Goal: Task Accomplishment & Management: Manage account settings

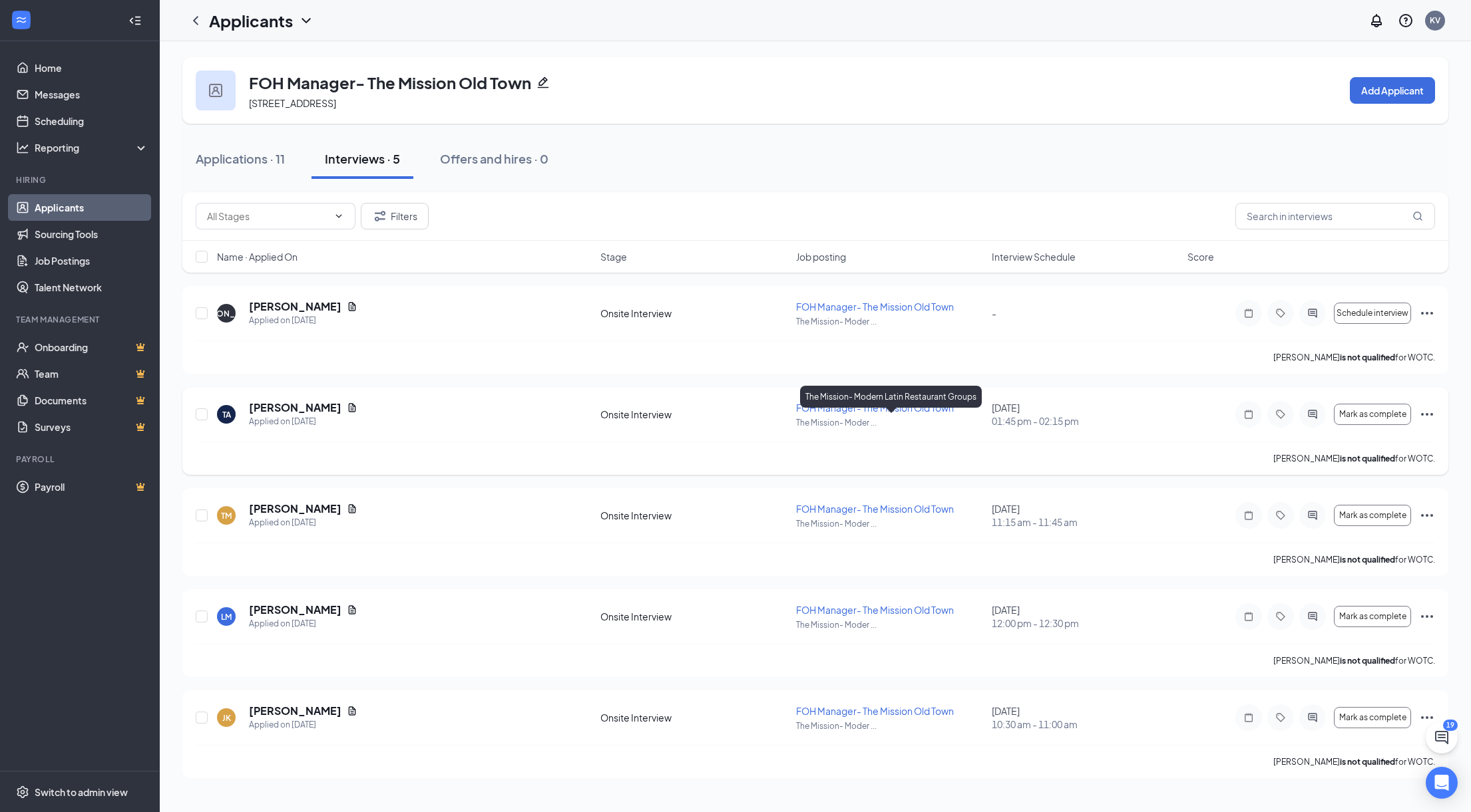
click at [901, 420] on p "The Mission- Moder ..." at bounding box center [890, 423] width 187 height 11
click at [422, 407] on div "TA [PERSON_NAME] Applied on [DATE]" at bounding box center [405, 414] width 375 height 28
click at [268, 404] on h5 "[PERSON_NAME]" at bounding box center [295, 407] width 93 height 14
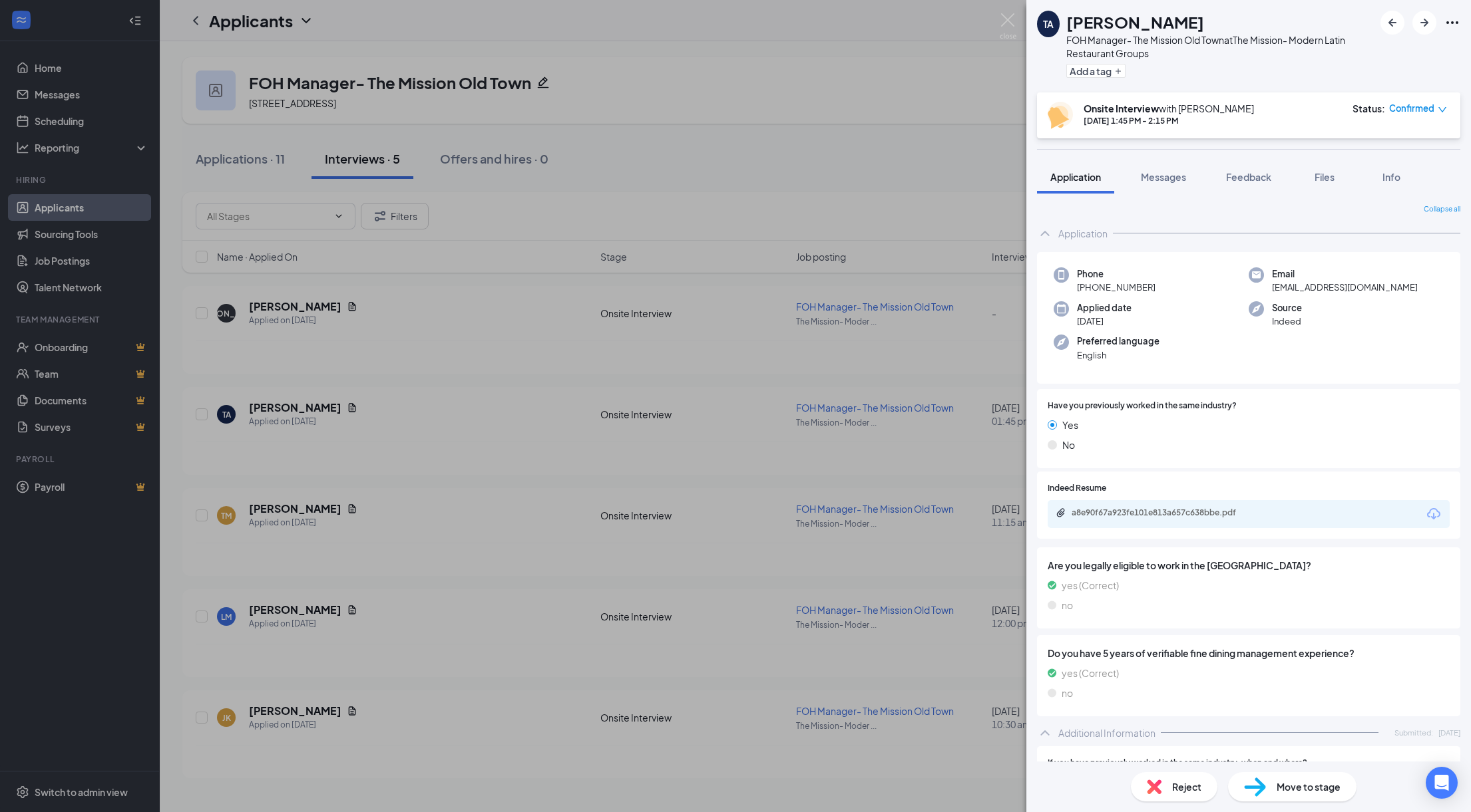
click at [1337, 119] on div "Onsite Interview with [PERSON_NAME] [DATE] 1:45 PM - 2:15 PM Status : Confirmed" at bounding box center [1247, 115] width 400 height 27
click at [1441, 108] on icon "down" at bounding box center [1442, 109] width 9 height 9
click at [1368, 143] on span "Request Reschedule" at bounding box center [1390, 147] width 91 height 14
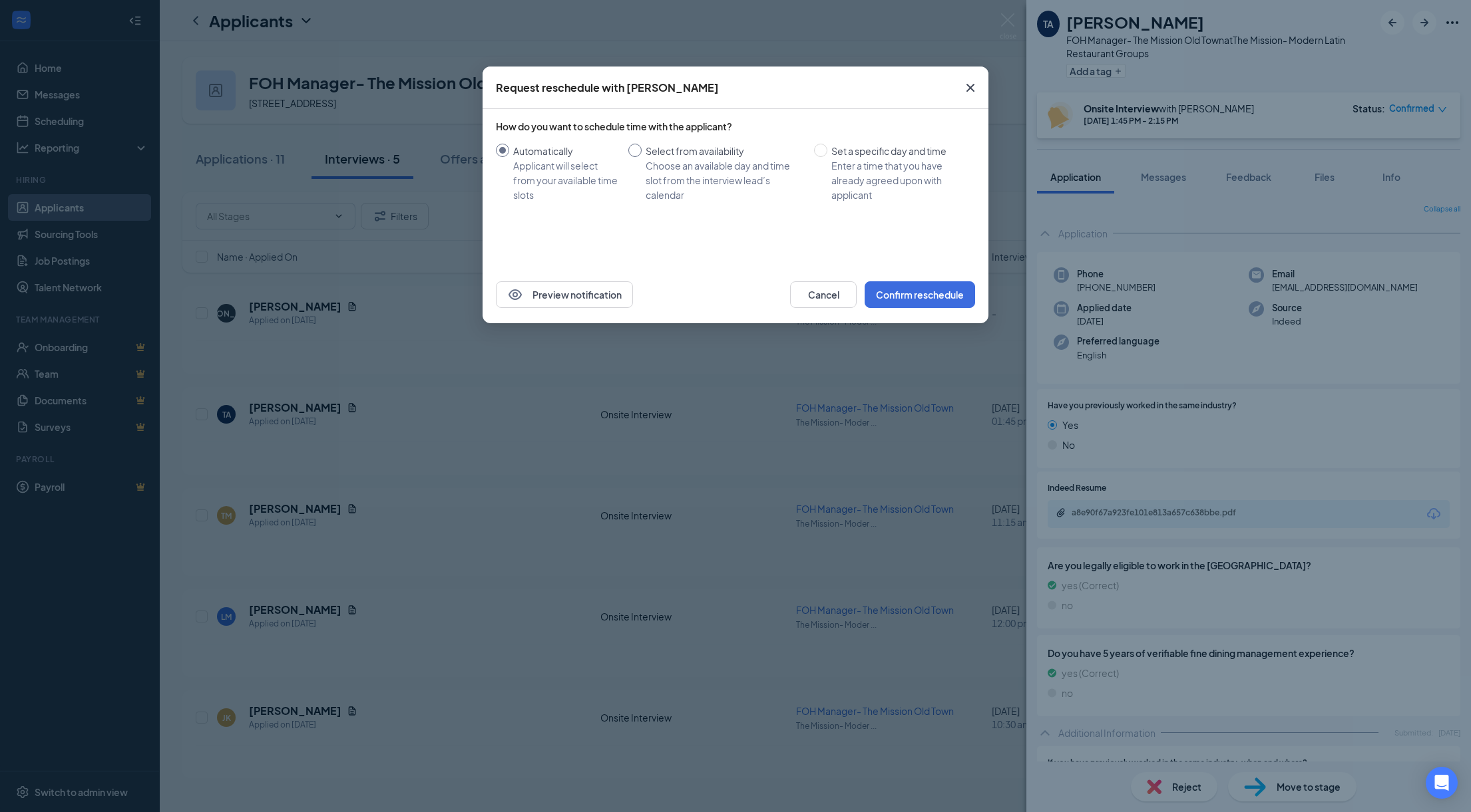
click at [649, 147] on div "Select from availability" at bounding box center [724, 151] width 158 height 14
click at [642, 147] on input "Select from availability Choose an available day and time slot from the intervi…" at bounding box center [635, 151] width 14 height 14
radio input "true"
radio input "false"
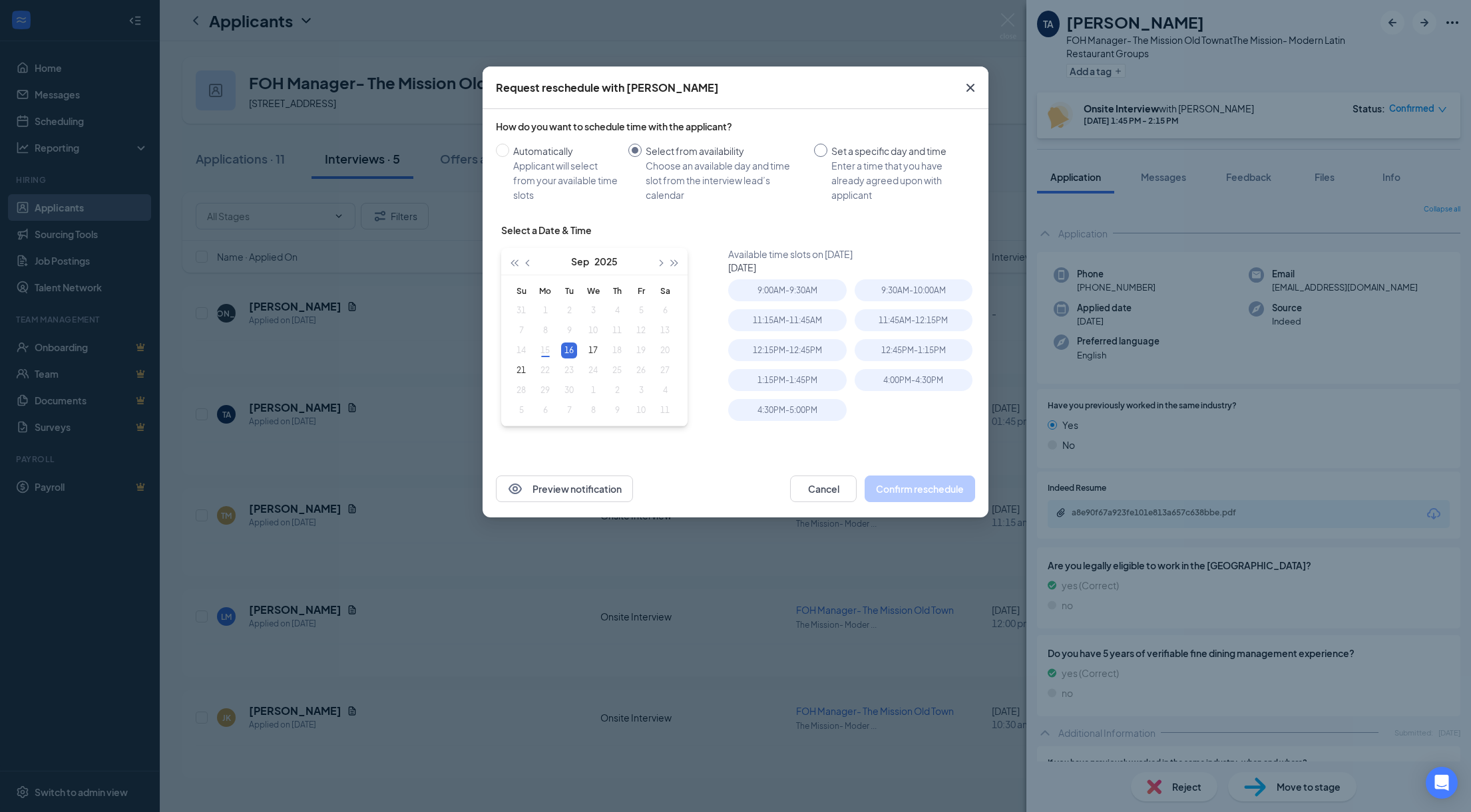
click at [830, 148] on span "Set a specific day and time Enter a time that you have already agreed upon with…" at bounding box center [898, 173] width 142 height 59
click at [828, 148] on input "Set a specific day and time Enter a time that you have already agreed upon with…" at bounding box center [821, 151] width 14 height 14
radio input "true"
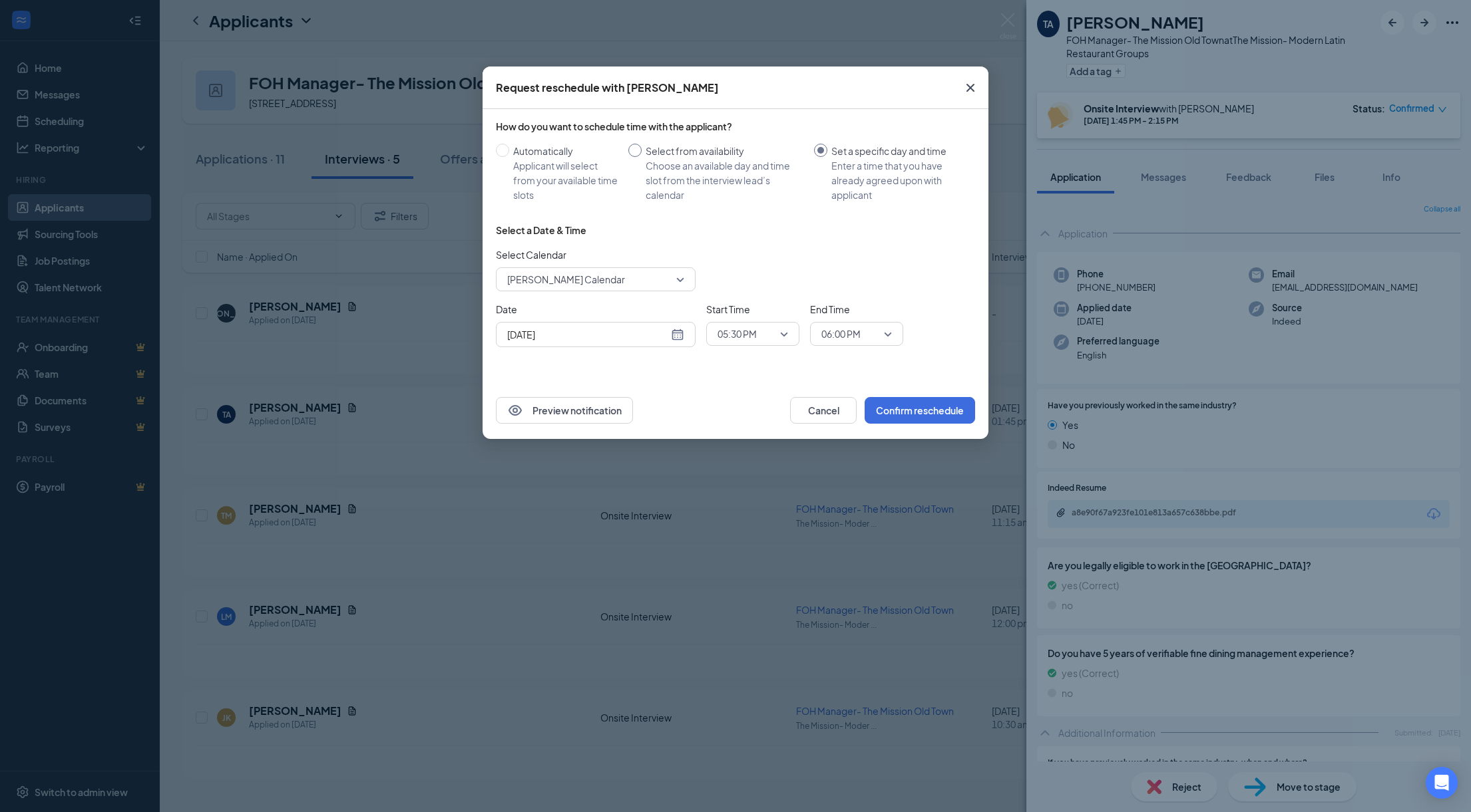
click at [628, 148] on input "Select from availability Choose an available day and time slot from the intervi…" at bounding box center [635, 151] width 14 height 14
radio input "true"
radio input "false"
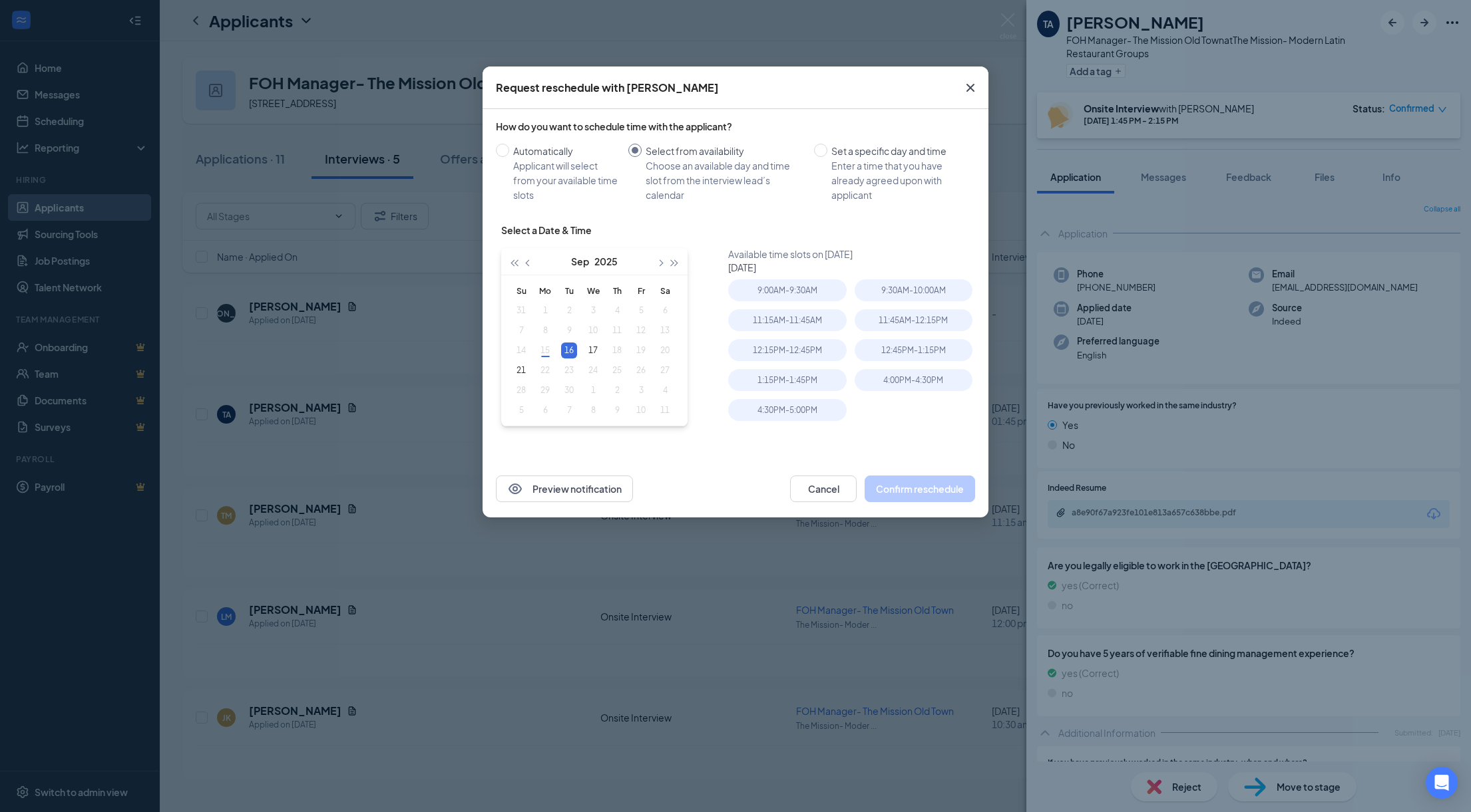
click at [614, 348] on table "Su Mo Tu We Th Fr Sa 31 1 2 3 4 5 6 7 8 9 10 11 12 13 14 15 16 17 18 19 20 21 2…" at bounding box center [592, 351] width 168 height 140
click at [591, 348] on div "17" at bounding box center [592, 350] width 16 height 16
click at [609, 347] on table "Su Mo Tu We Th Fr Sa 31 1 2 3 4 5 6 7 8 9 10 11 12 13 14 15 16 17 18 19 20 21 2…" at bounding box center [592, 351] width 168 height 140
click at [624, 349] on table "Su Mo Tu We Th Fr Sa 31 1 2 3 4 5 6 7 8 9 10 11 12 13 14 15 16 17 18 19 20 21 2…" at bounding box center [592, 351] width 168 height 140
click at [639, 352] on table "Su Mo Tu We Th Fr Sa 31 1 2 3 4 5 6 7 8 9 10 11 12 13 14 15 16 17 18 19 20 21 2…" at bounding box center [592, 351] width 168 height 140
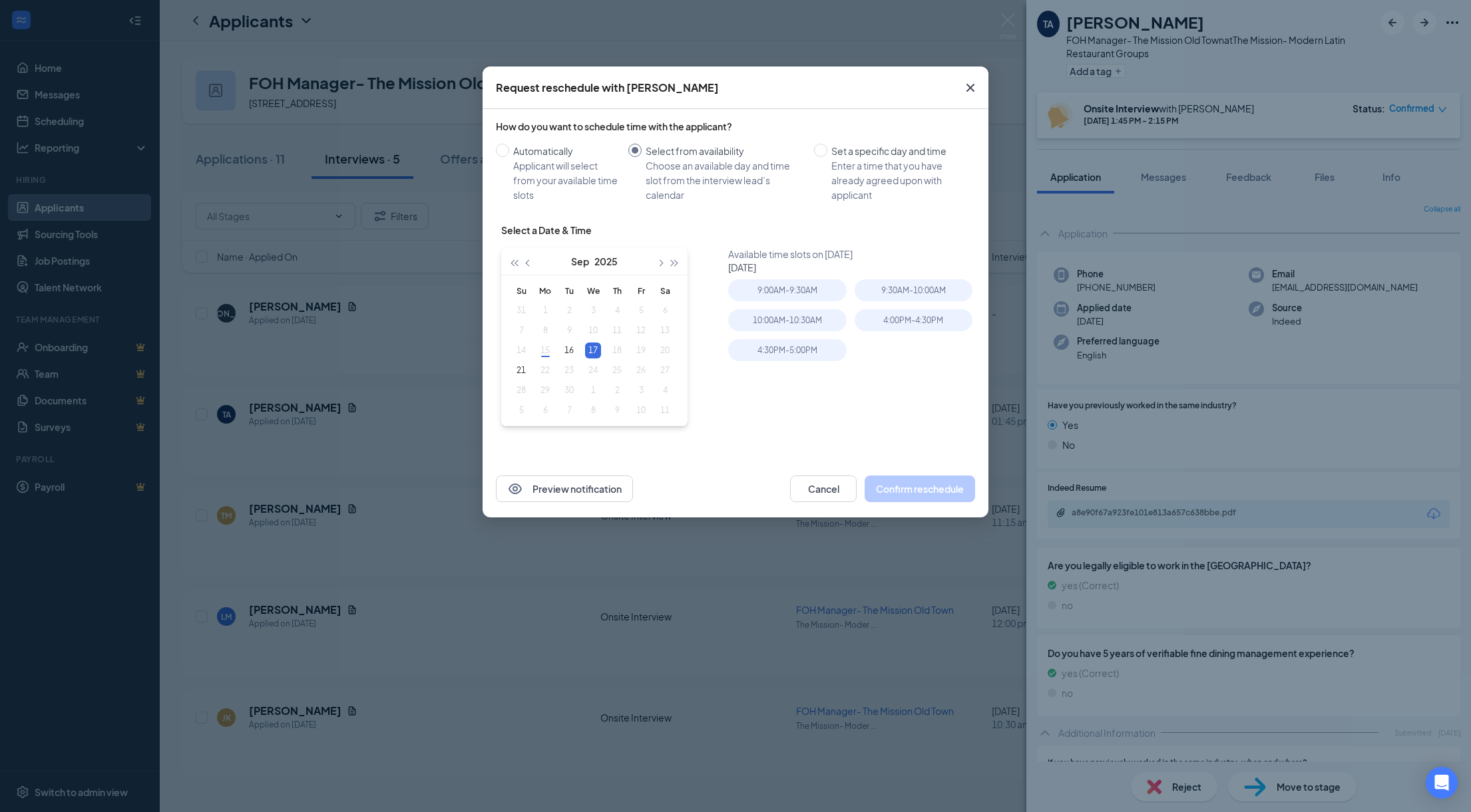
click at [670, 354] on table "Su Mo Tu We Th Fr Sa 31 1 2 3 4 5 6 7 8 9 10 11 12 13 14 15 16 17 18 19 20 21 2…" at bounding box center [592, 351] width 168 height 140
click at [523, 365] on div "21" at bounding box center [521, 371] width 16 height 16
type input "[DATE]"
click at [594, 350] on div "17" at bounding box center [592, 350] width 16 height 16
click at [966, 86] on icon "Cross" at bounding box center [970, 88] width 16 height 16
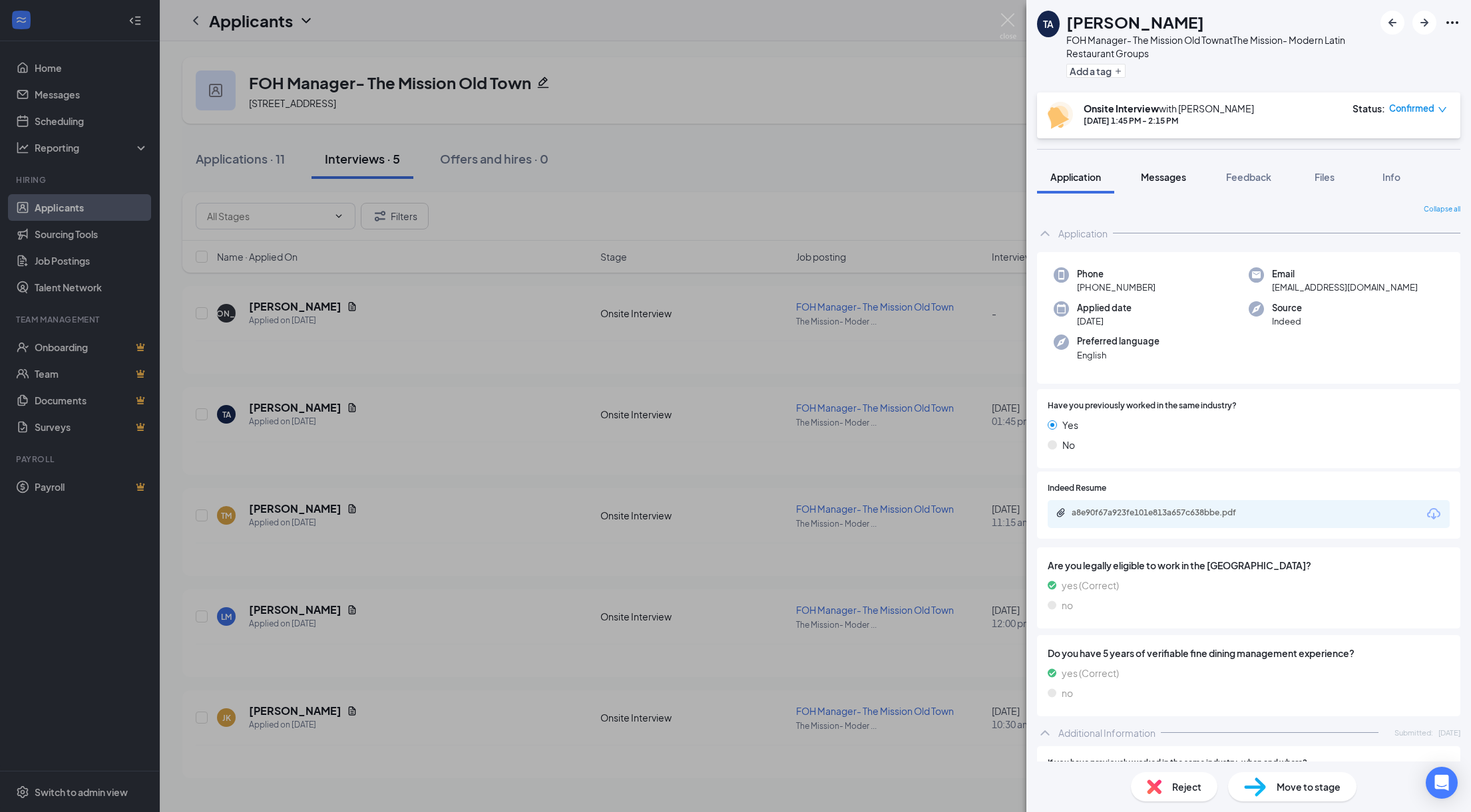
click at [1180, 175] on span "Messages" at bounding box center [1162, 177] width 45 height 12
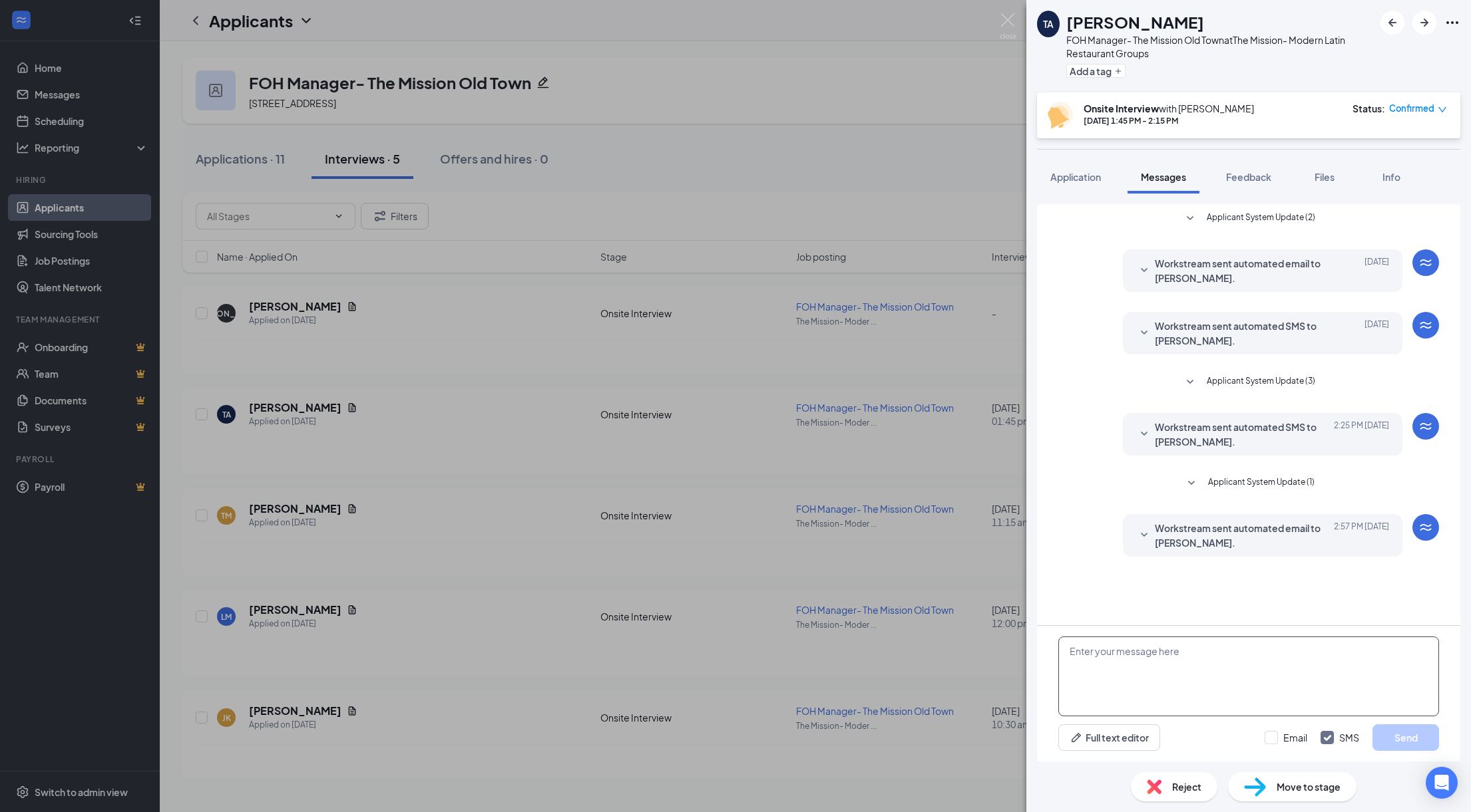
click at [1140, 648] on textarea at bounding box center [1249, 677] width 381 height 80
paste textarea "Good afternoon [PERSON_NAME], this is [PERSON_NAME] with the Mission group. Not…"
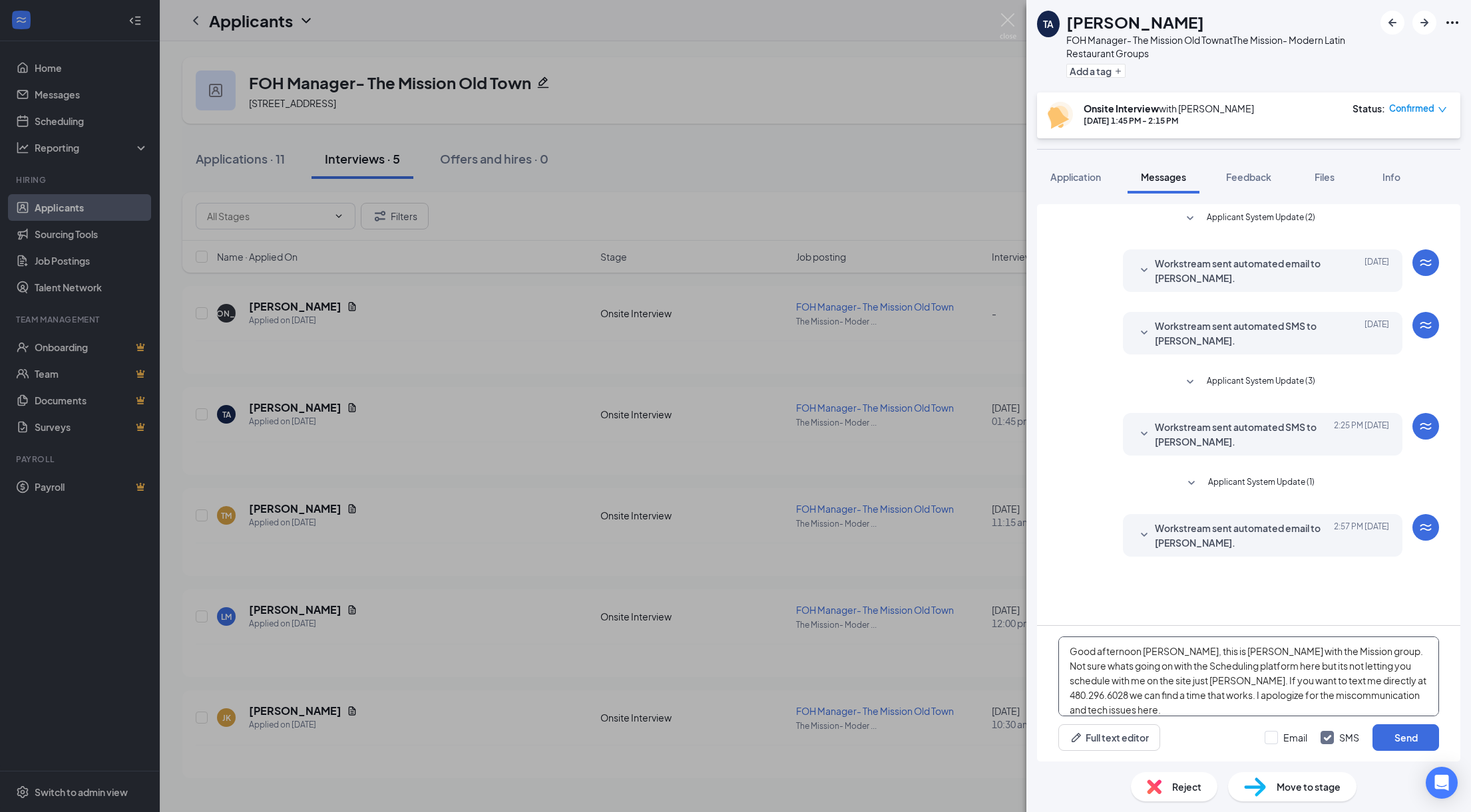
click at [1156, 654] on textarea "Good afternoon [PERSON_NAME], this is [PERSON_NAME] with the Mission group. Not…" at bounding box center [1249, 677] width 381 height 80
type textarea "Good afternoon [PERSON_NAME], this is [PERSON_NAME] with the Mission group. Not…"
click at [1403, 738] on button "Send" at bounding box center [1405, 737] width 66 height 26
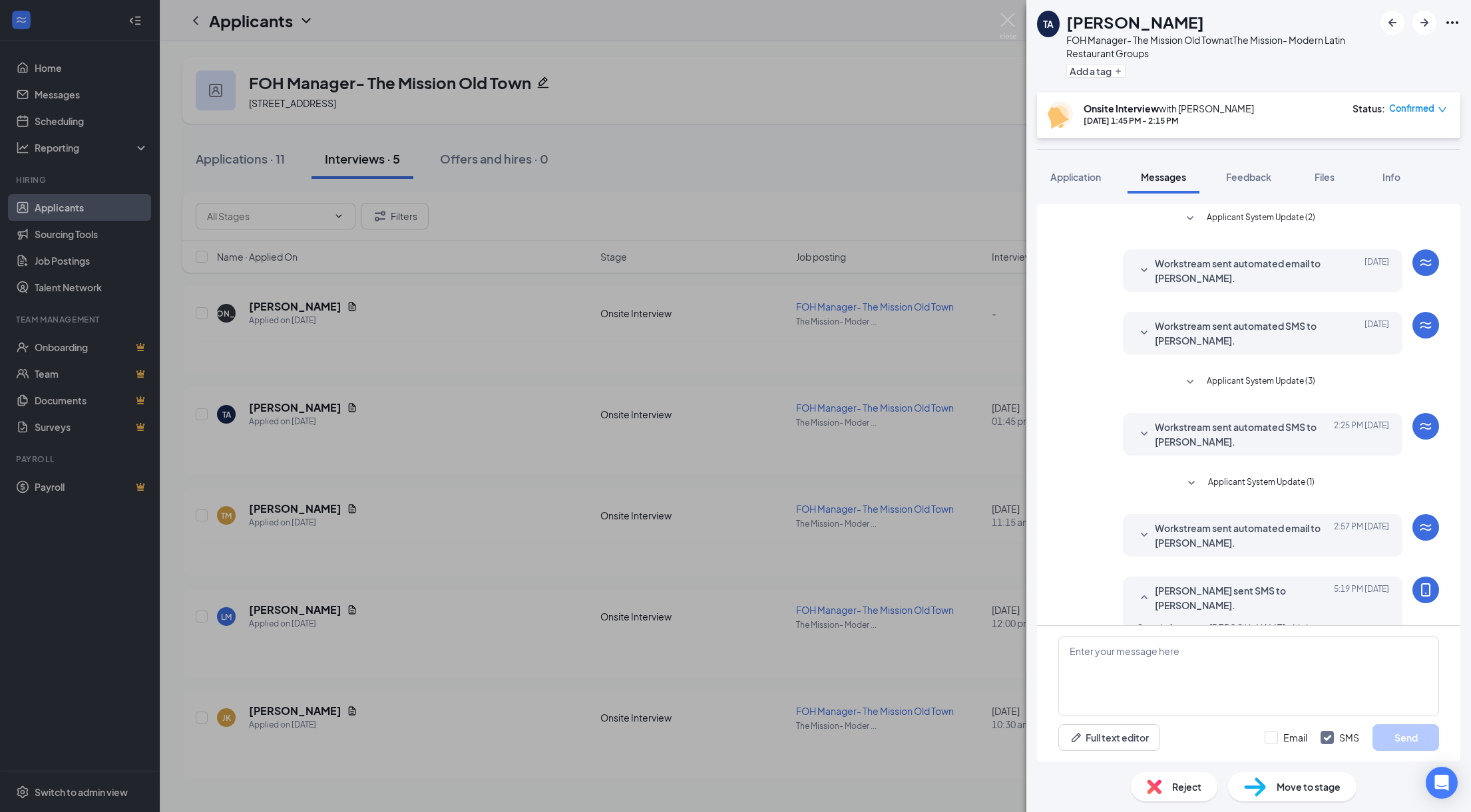
scroll to position [89, 0]
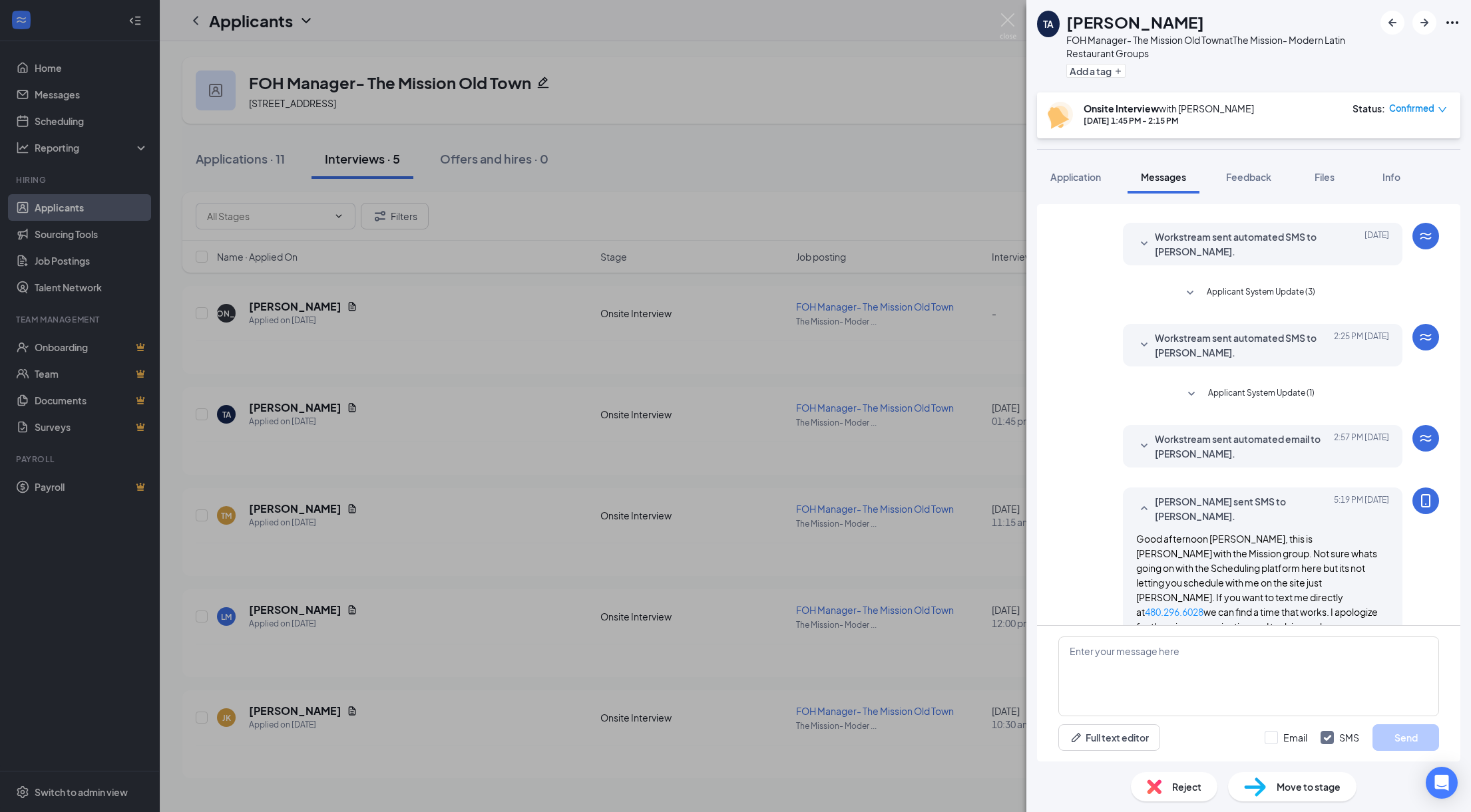
drag, startPoint x: 706, startPoint y: 63, endPoint x: 709, endPoint y: 51, distance: 12.4
click at [706, 63] on div "TA [PERSON_NAME] FOH Manager- The Mission Old Town at The Mission- Modern Latin…" at bounding box center [736, 406] width 1471 height 812
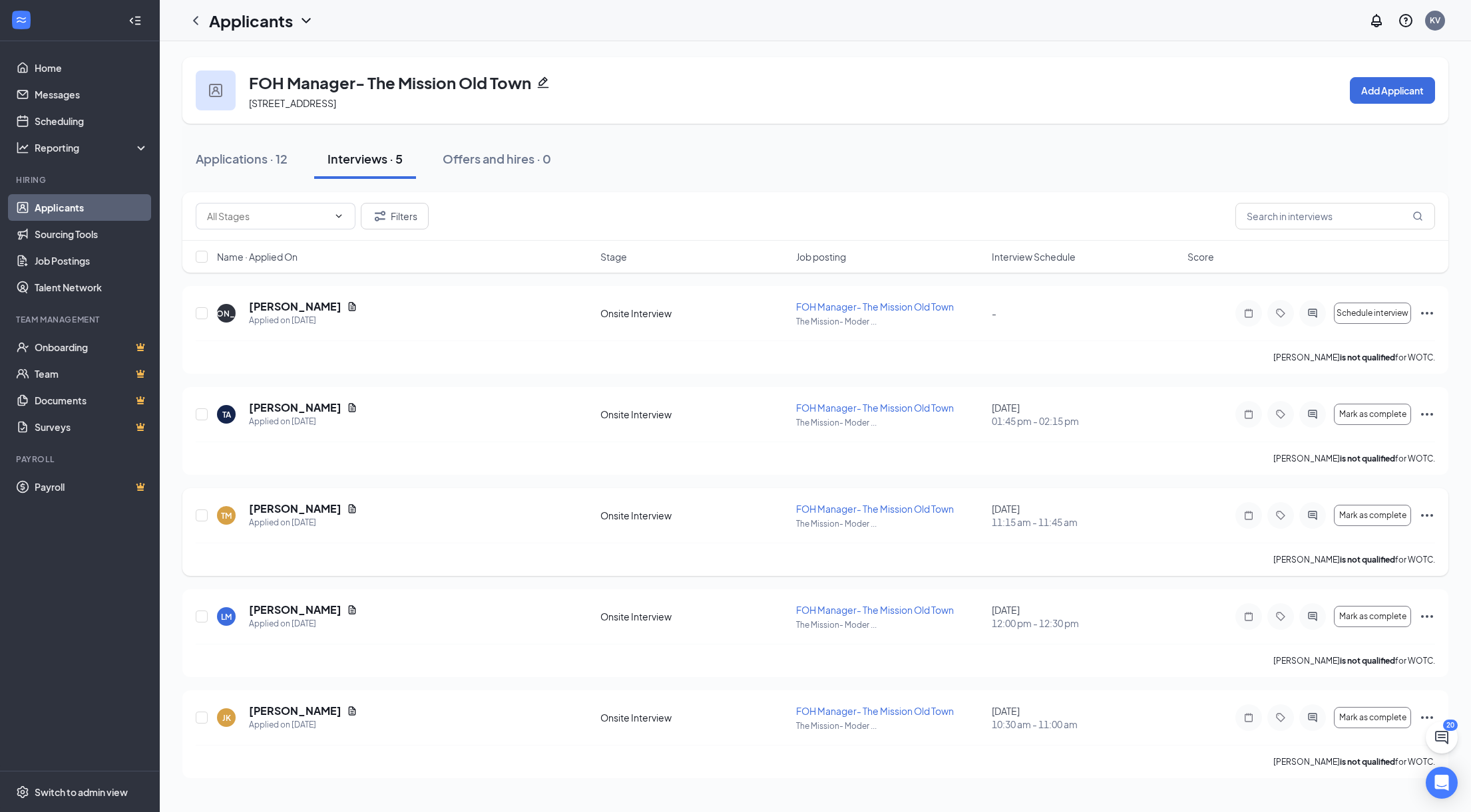
click at [1432, 515] on icon "Ellipses" at bounding box center [1427, 515] width 12 height 3
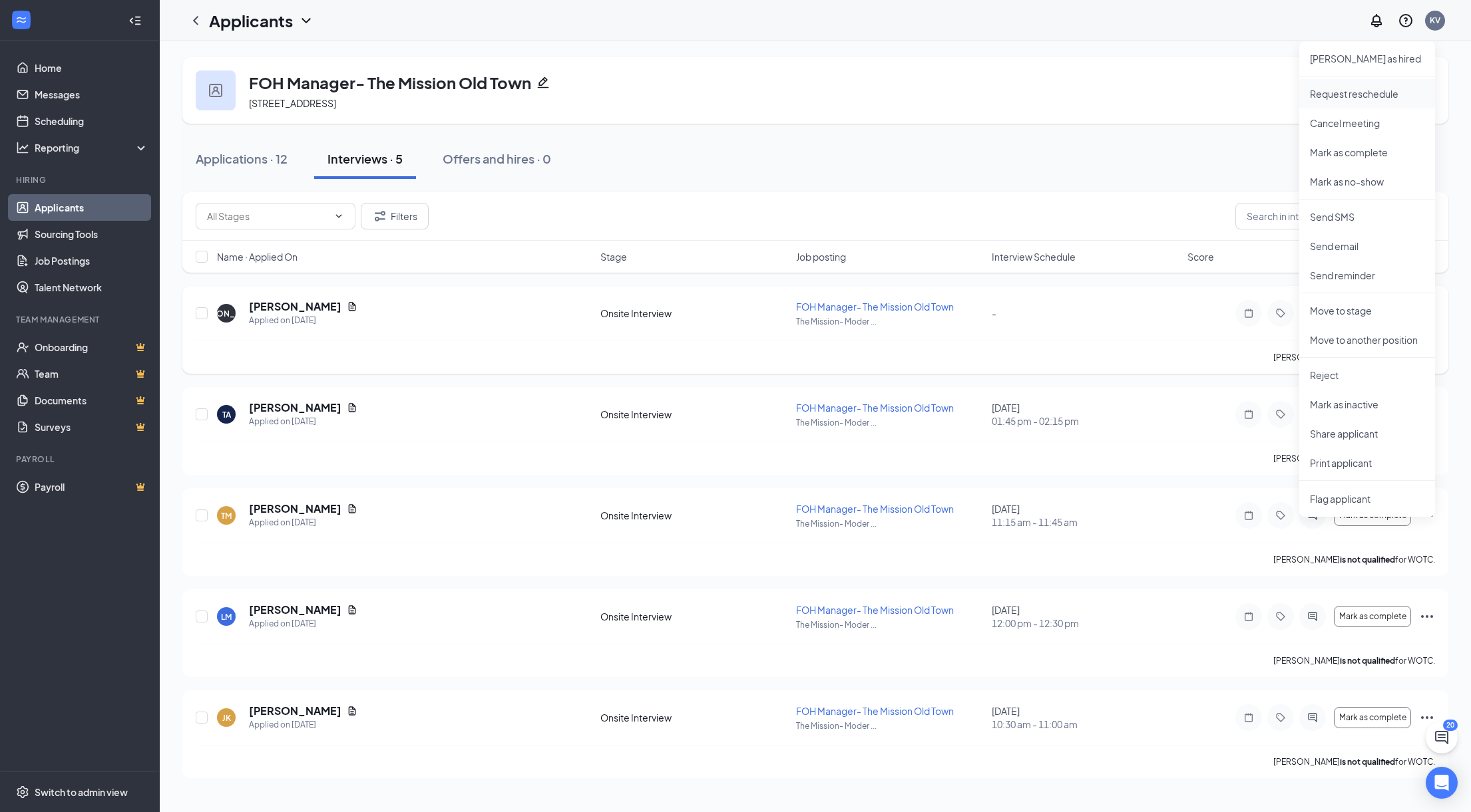
click at [1350, 91] on p "Request reschedule" at bounding box center [1367, 94] width 114 height 14
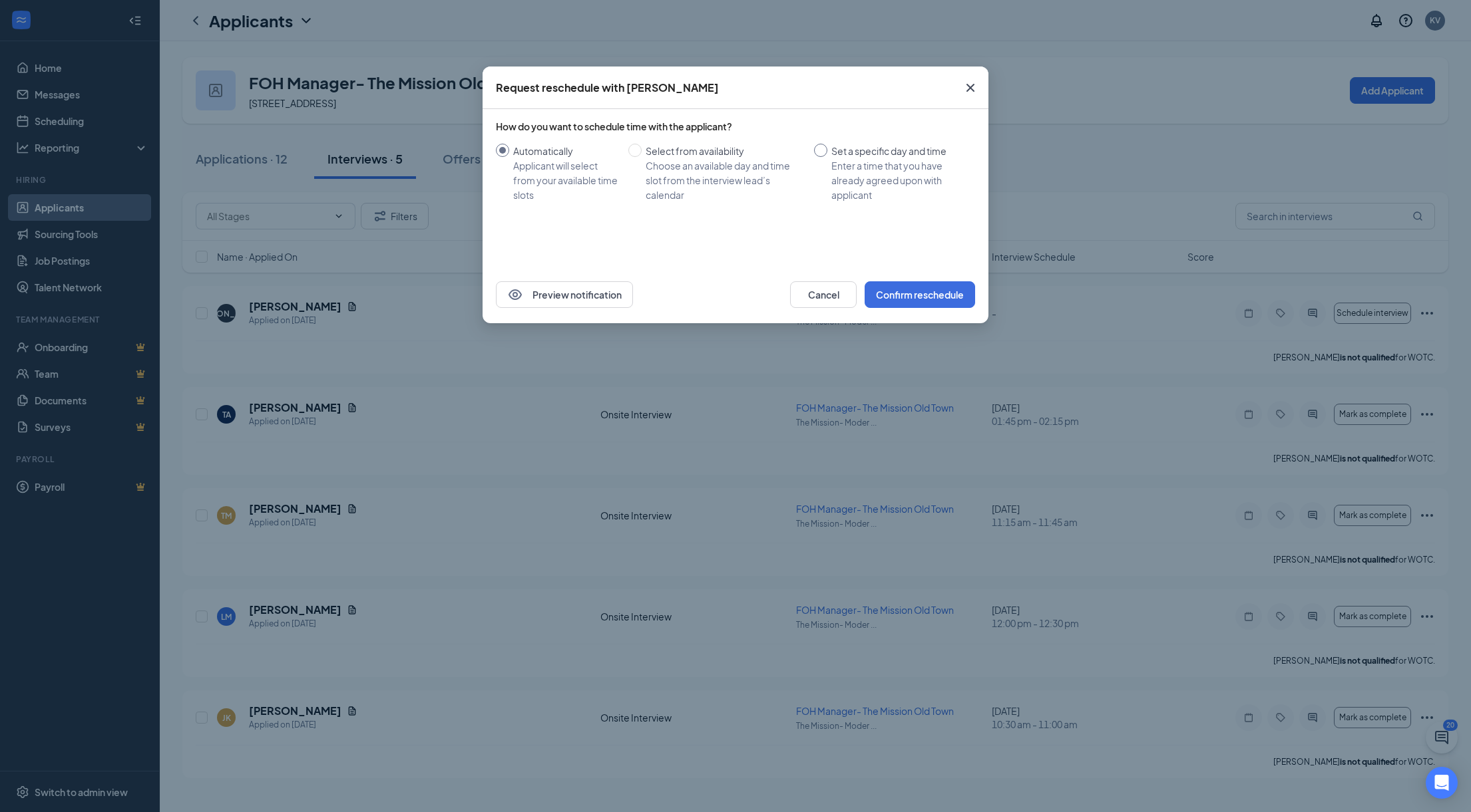
click at [839, 153] on div "Set a specific day and time" at bounding box center [897, 151] width 133 height 14
click at [828, 153] on input "Set a specific day and time Enter a time that you have already agreed upon with…" at bounding box center [821, 151] width 14 height 14
radio input "true"
radio input "false"
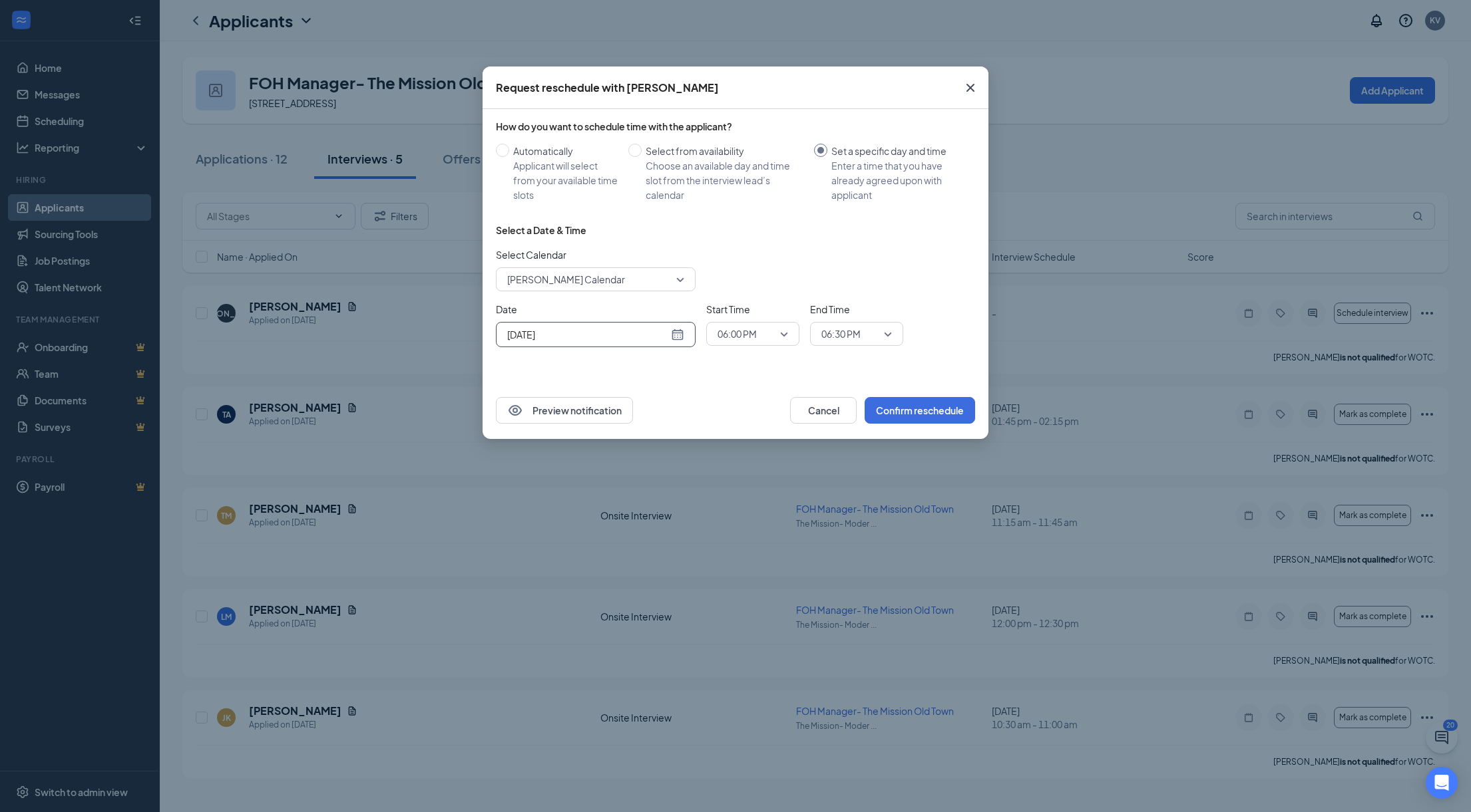
click at [675, 332] on div "[DATE]" at bounding box center [596, 334] width 177 height 14
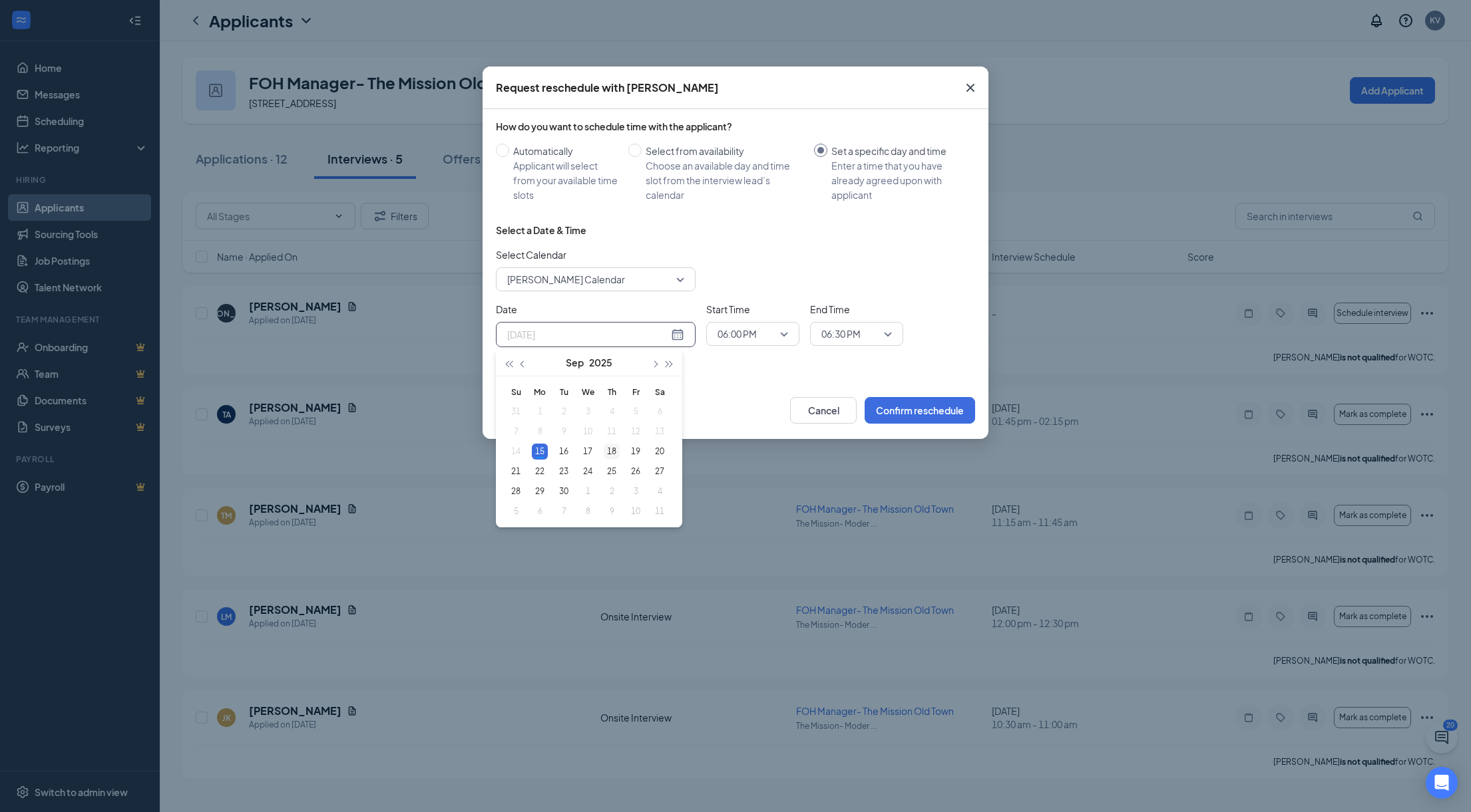
type input "[DATE]"
click at [612, 452] on div "18" at bounding box center [611, 452] width 16 height 16
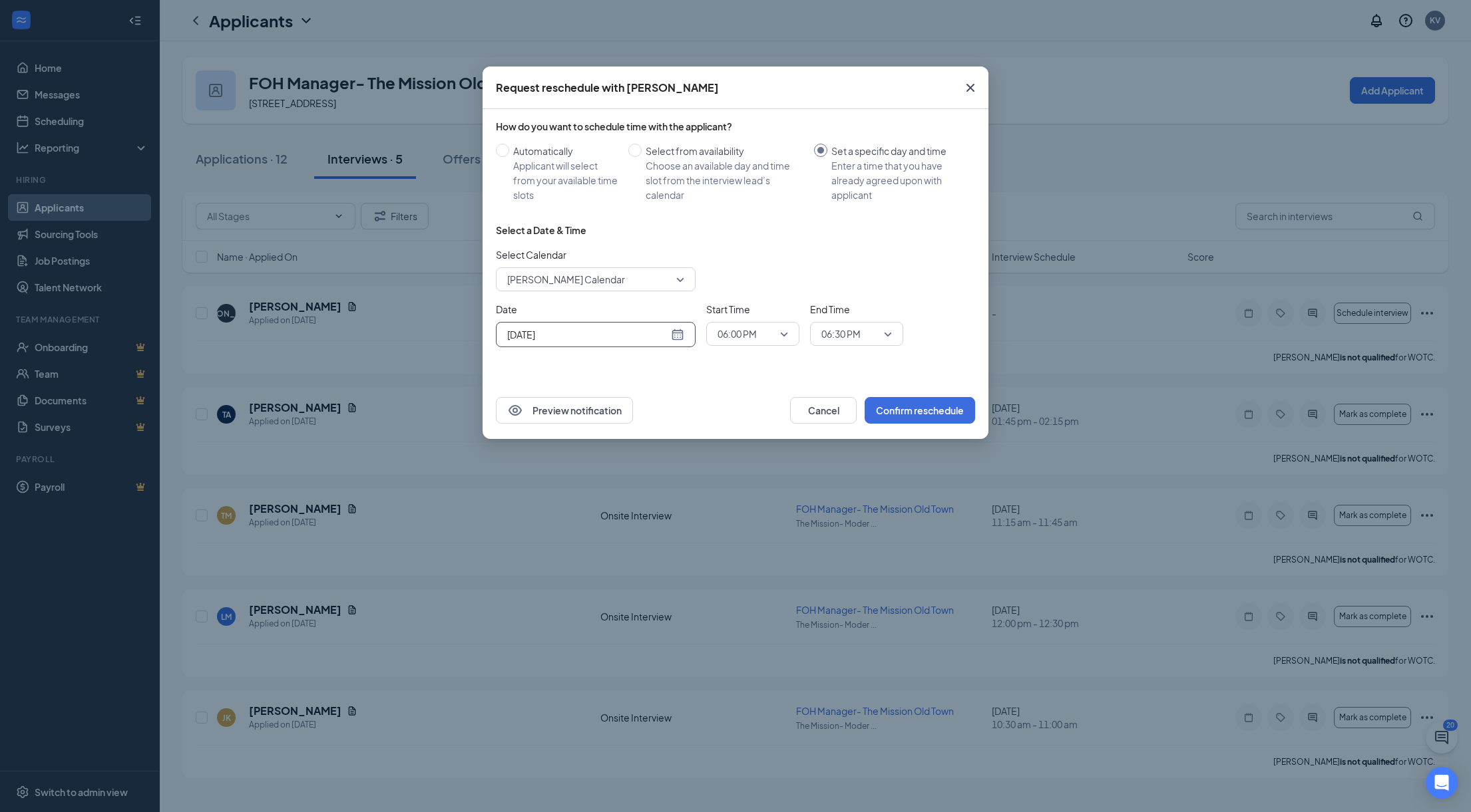
click at [780, 335] on span "06:00 PM" at bounding box center [753, 333] width 71 height 20
click at [767, 373] on span "01:00 PM" at bounding box center [753, 374] width 72 height 14
click at [858, 351] on div "Select a Date & Time Select Calendar [PERSON_NAME] Calendar Date [DATE] [DATE] …" at bounding box center [736, 291] width 479 height 135
click at [907, 338] on div "Date [DATE] [DATE] Su Mo Tu We Th Fr Sa 31 1 2 3 4 5 6 7 8 9 10 11 12 13 14 15 …" at bounding box center [736, 324] width 479 height 45
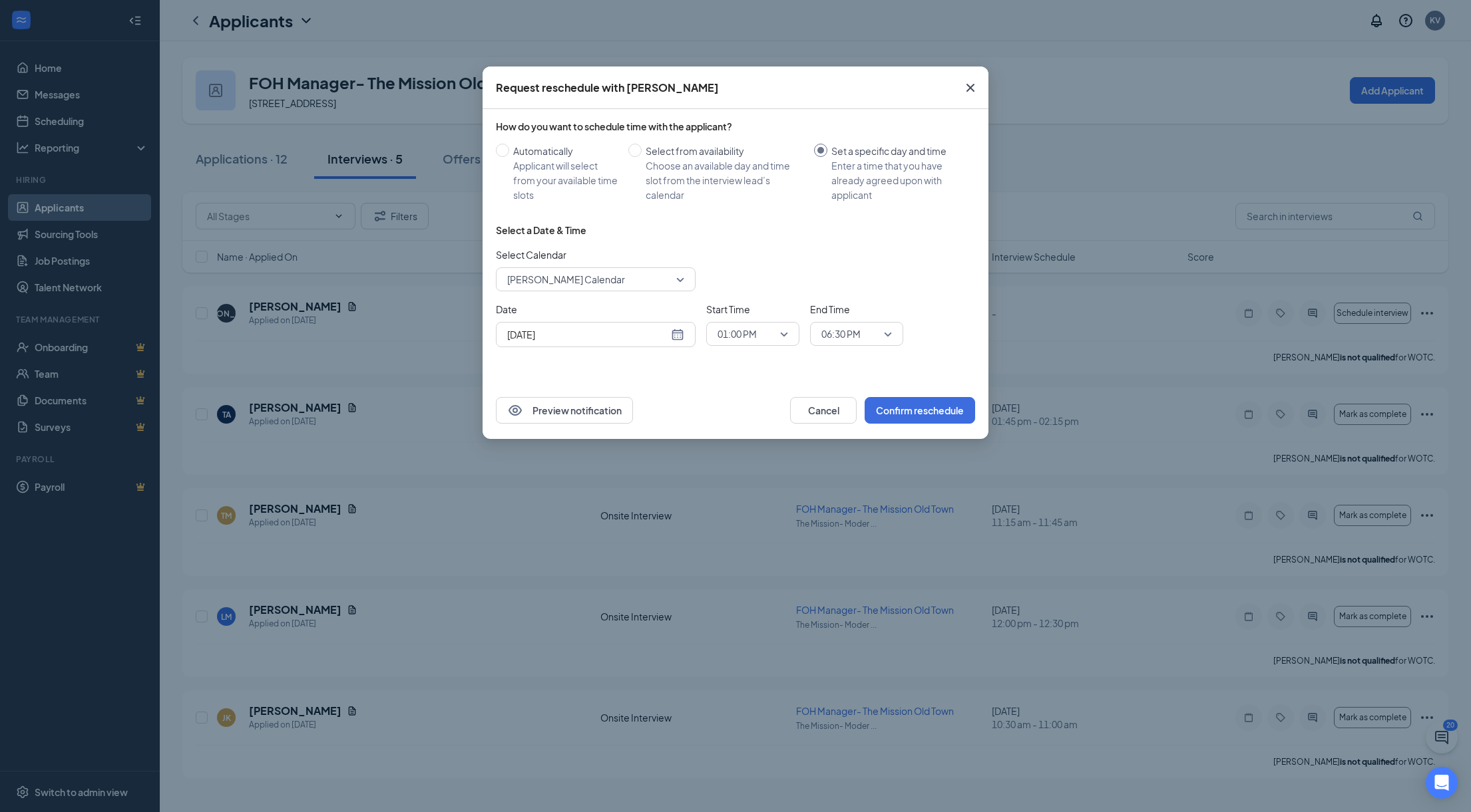
click at [880, 333] on span "06:30 PM" at bounding box center [851, 333] width 59 height 20
click at [841, 409] on span "01:30 PM" at bounding box center [840, 408] width 39 height 14
click at [920, 409] on button "Confirm reschedule" at bounding box center [920, 410] width 111 height 26
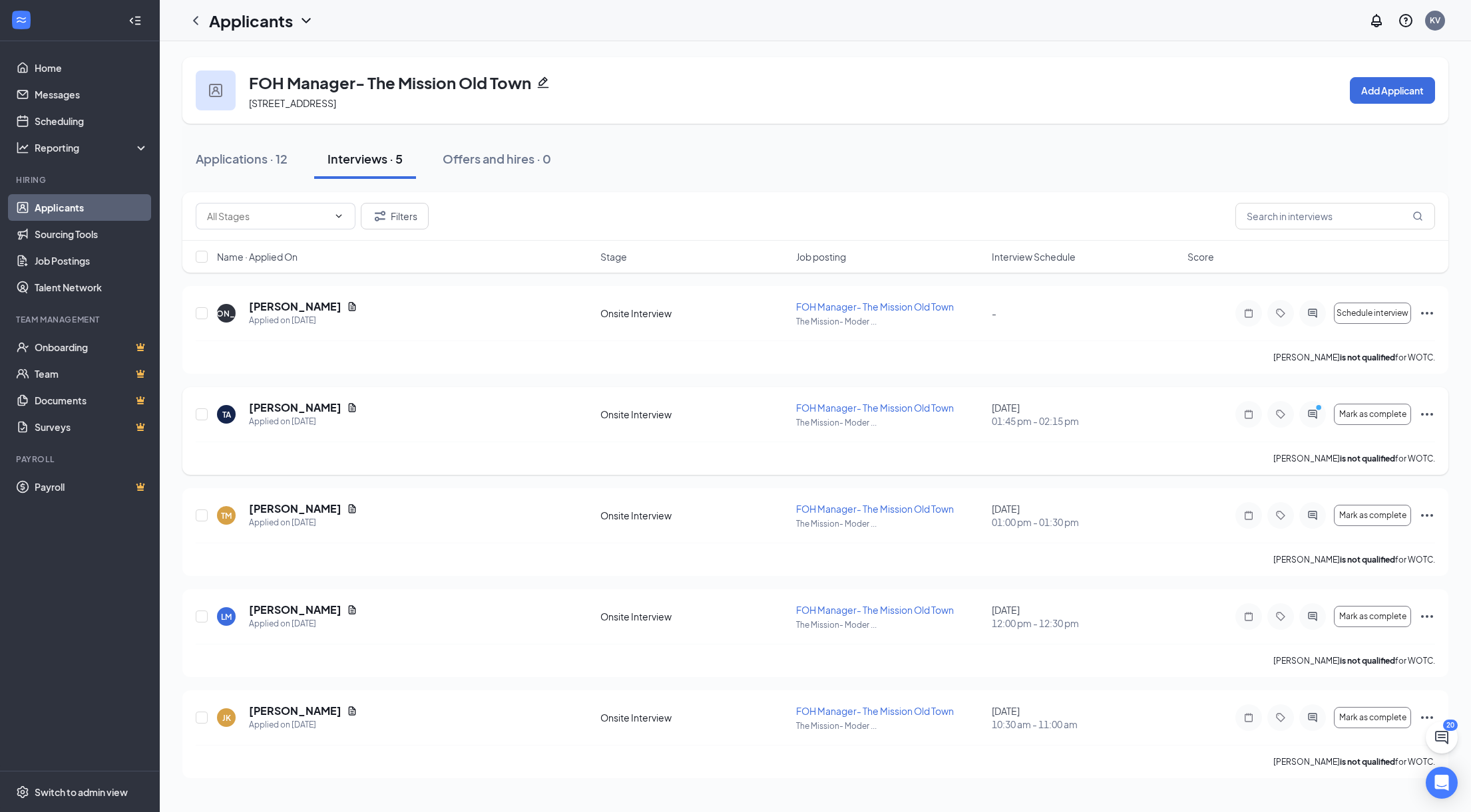
click at [1430, 414] on icon "Ellipses" at bounding box center [1427, 414] width 12 height 3
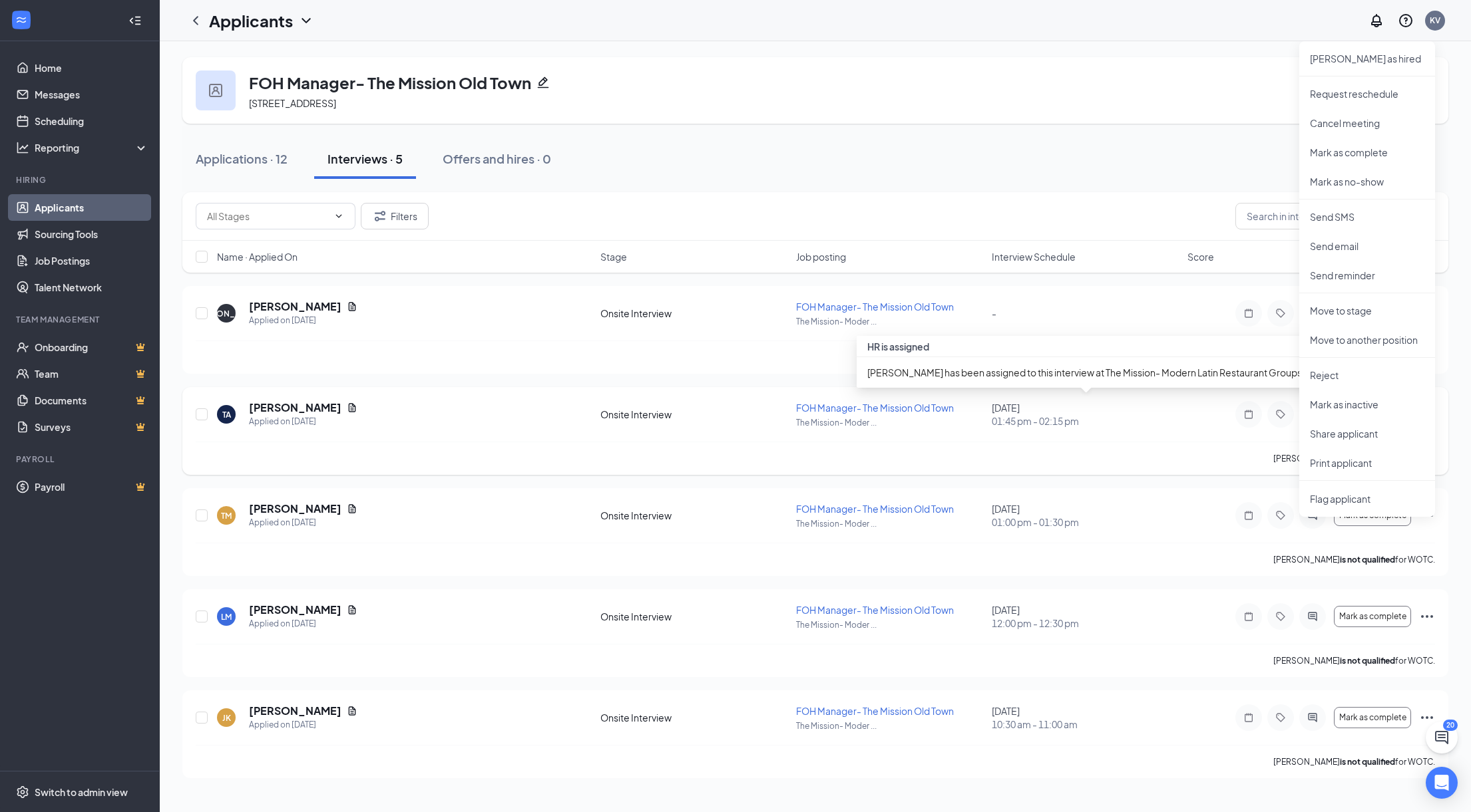
click at [1170, 412] on div "[DATE] 01:45 pm - 02:15 pm" at bounding box center [1085, 414] width 187 height 26
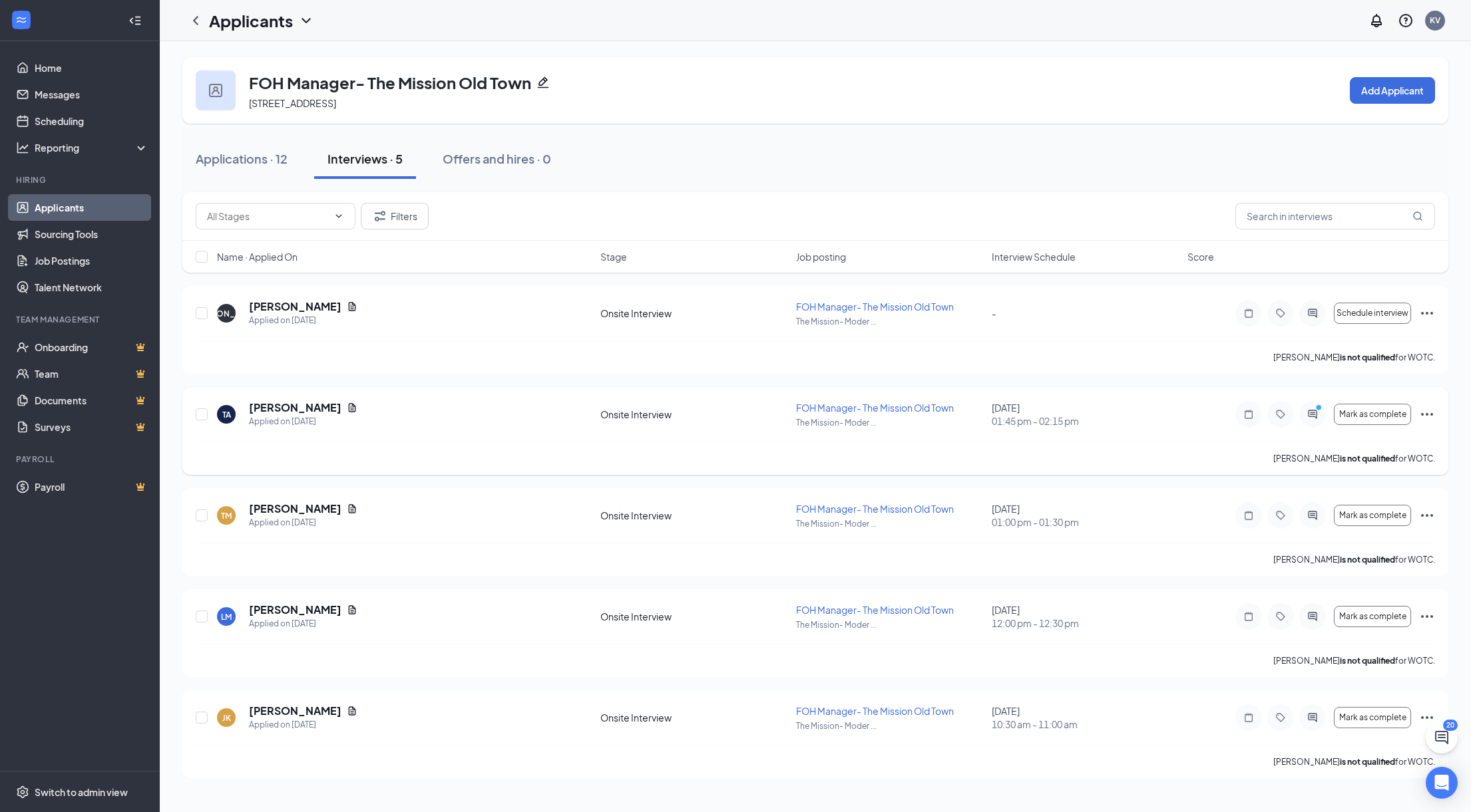
click at [743, 445] on div "[PERSON_NAME] is not qualified for WOTC." at bounding box center [816, 458] width 1239 height 33
click at [768, 405] on div "TA [PERSON_NAME] Applied on [DATE] Onsite Interview FOH Manager- The Mission Ol…" at bounding box center [816, 421] width 1239 height 41
click at [1426, 411] on icon "Ellipses" at bounding box center [1427, 414] width 16 height 16
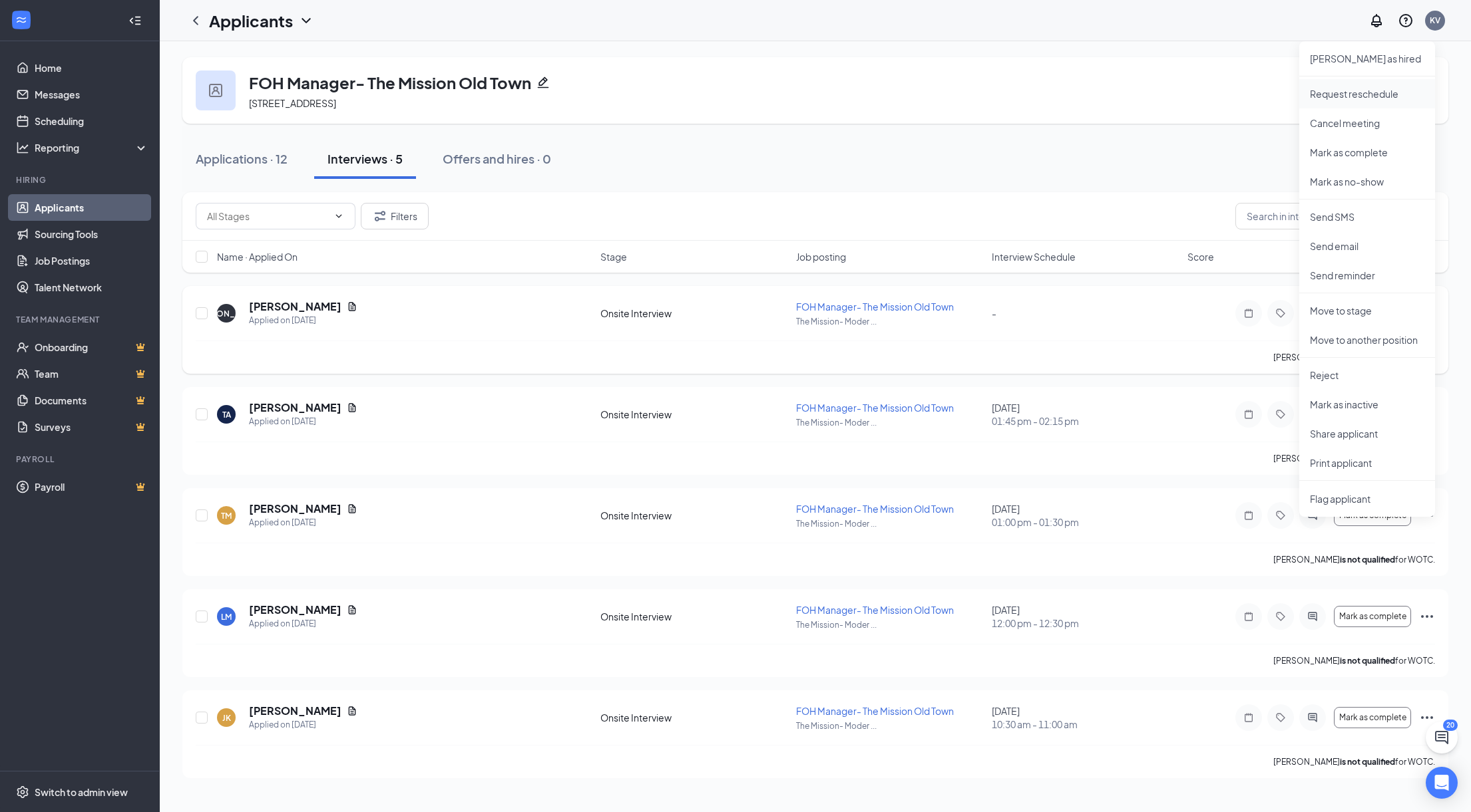
click at [1351, 95] on p "Request reschedule" at bounding box center [1367, 94] width 114 height 14
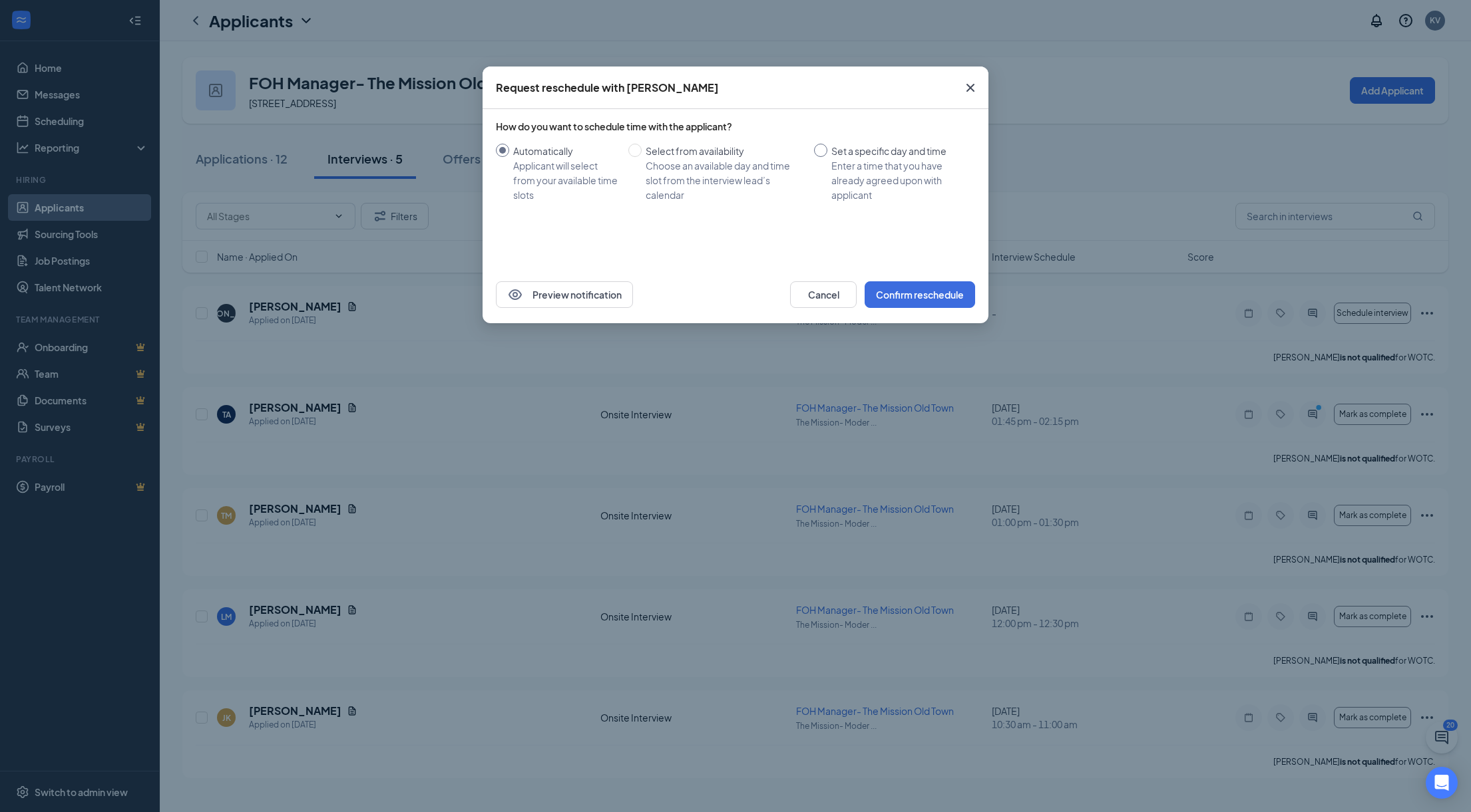
click at [839, 155] on div "Set a specific day and time" at bounding box center [897, 151] width 133 height 14
click at [828, 155] on input "Set a specific day and time Enter a time that you have already agreed upon with…" at bounding box center [821, 151] width 14 height 14
radio input "true"
radio input "false"
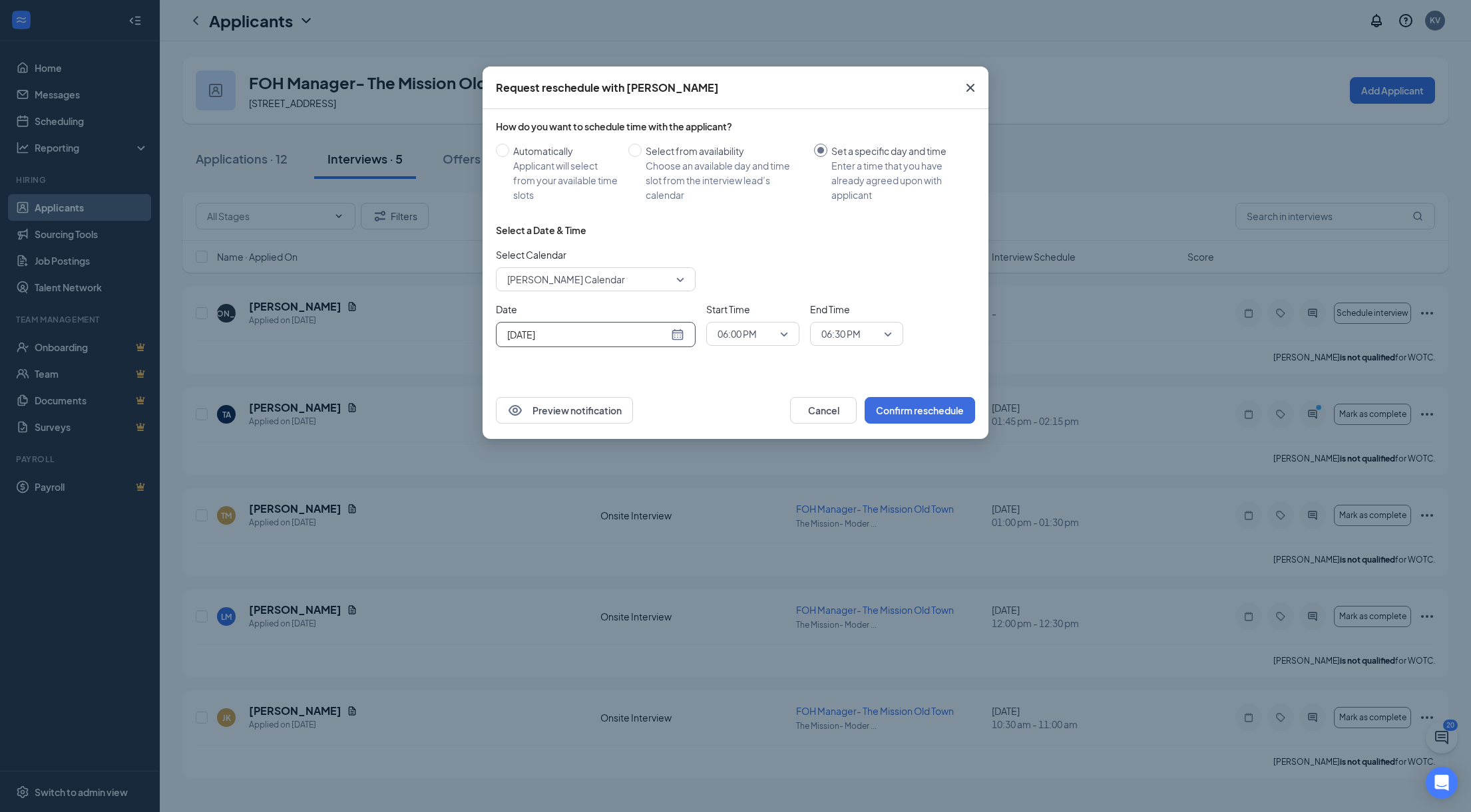
click at [680, 342] on div "[DATE]" at bounding box center [596, 335] width 199 height 26
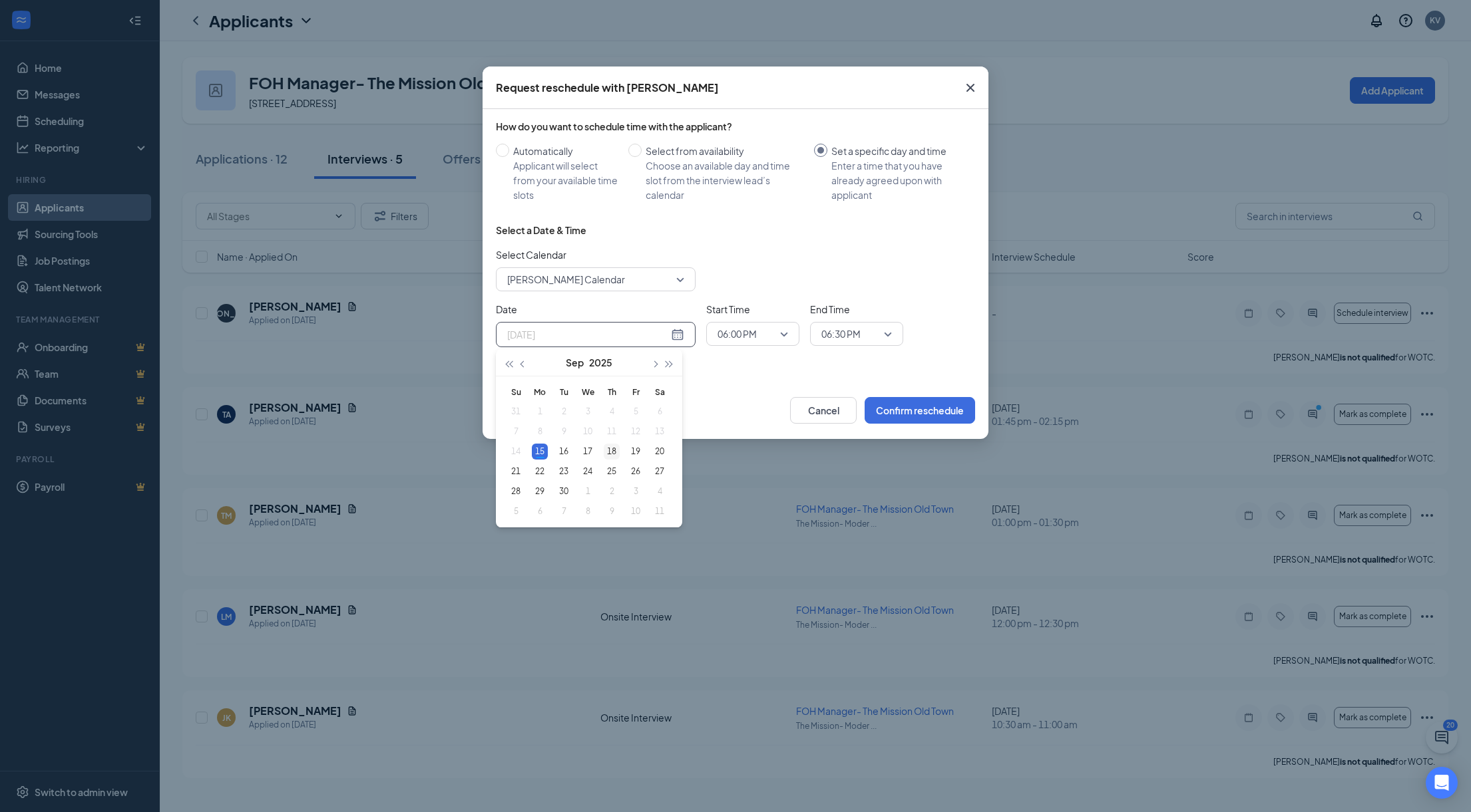
type input "[DATE]"
click at [615, 449] on div "18" at bounding box center [611, 452] width 16 height 16
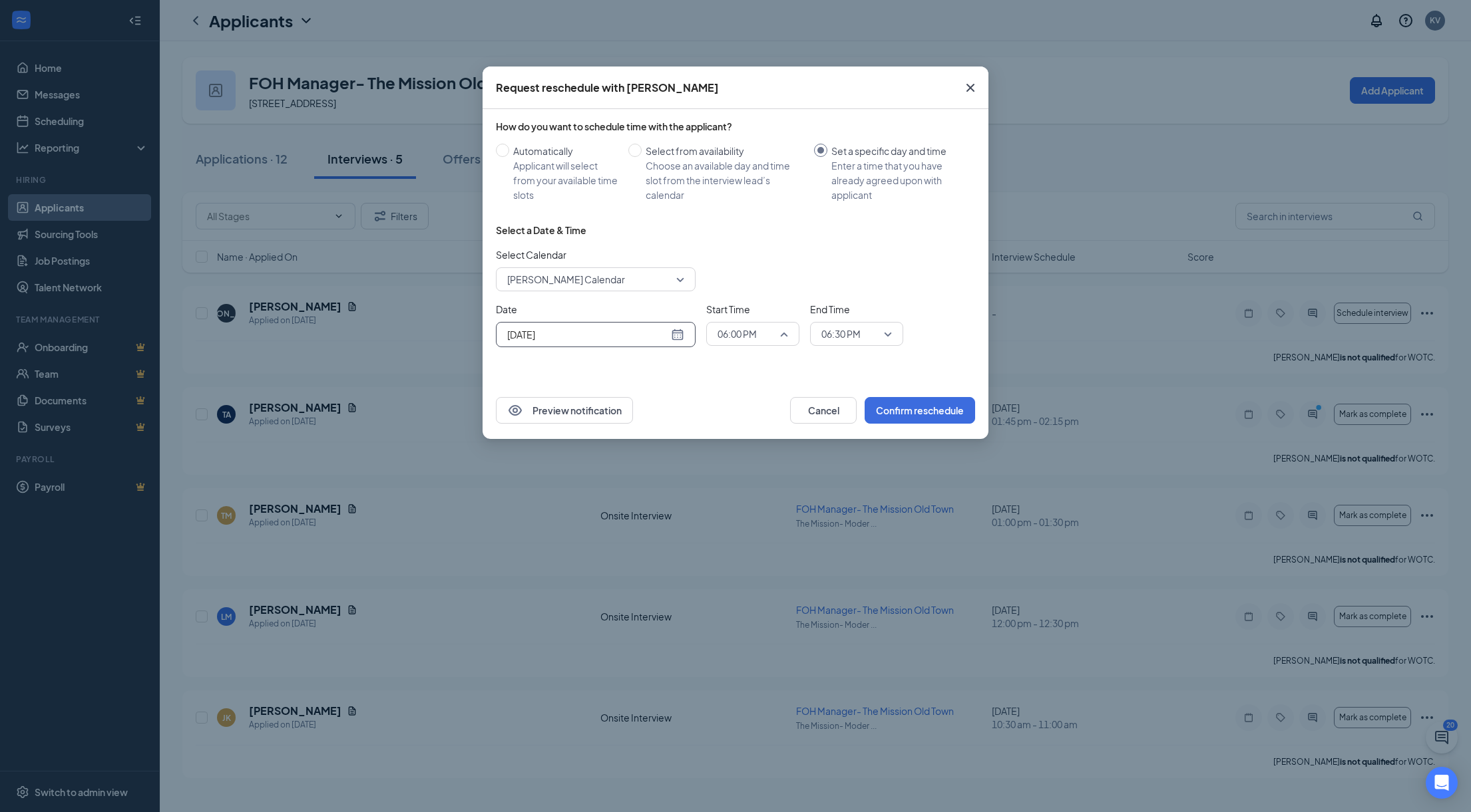
click at [782, 327] on span "06:00 PM" at bounding box center [753, 333] width 71 height 20
click at [749, 371] on div "11:00 AM" at bounding box center [752, 382] width 93 height 31
click at [884, 333] on span "06:30 PM" at bounding box center [857, 333] width 71 height 20
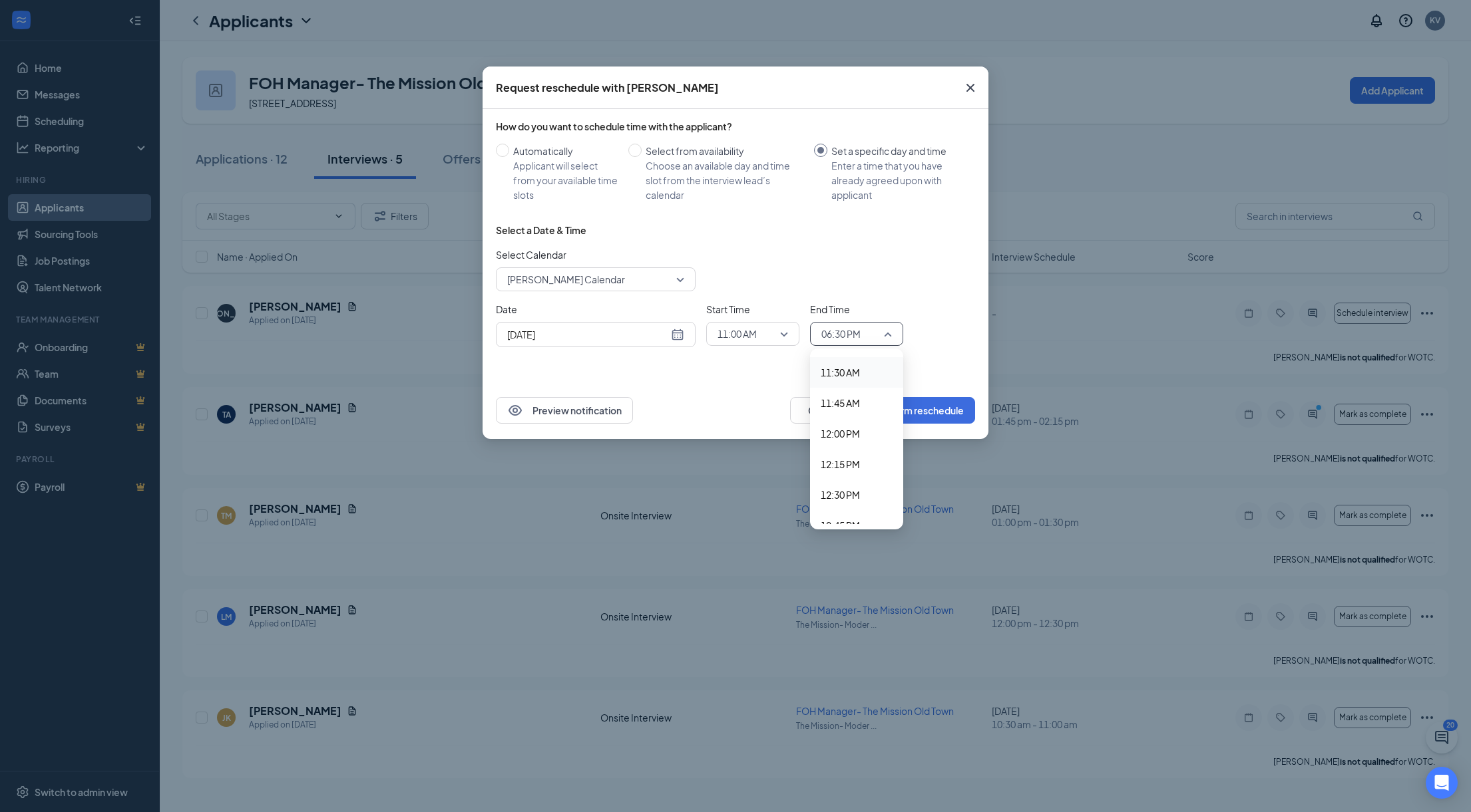
click at [834, 370] on span "11:30 AM" at bounding box center [840, 372] width 39 height 14
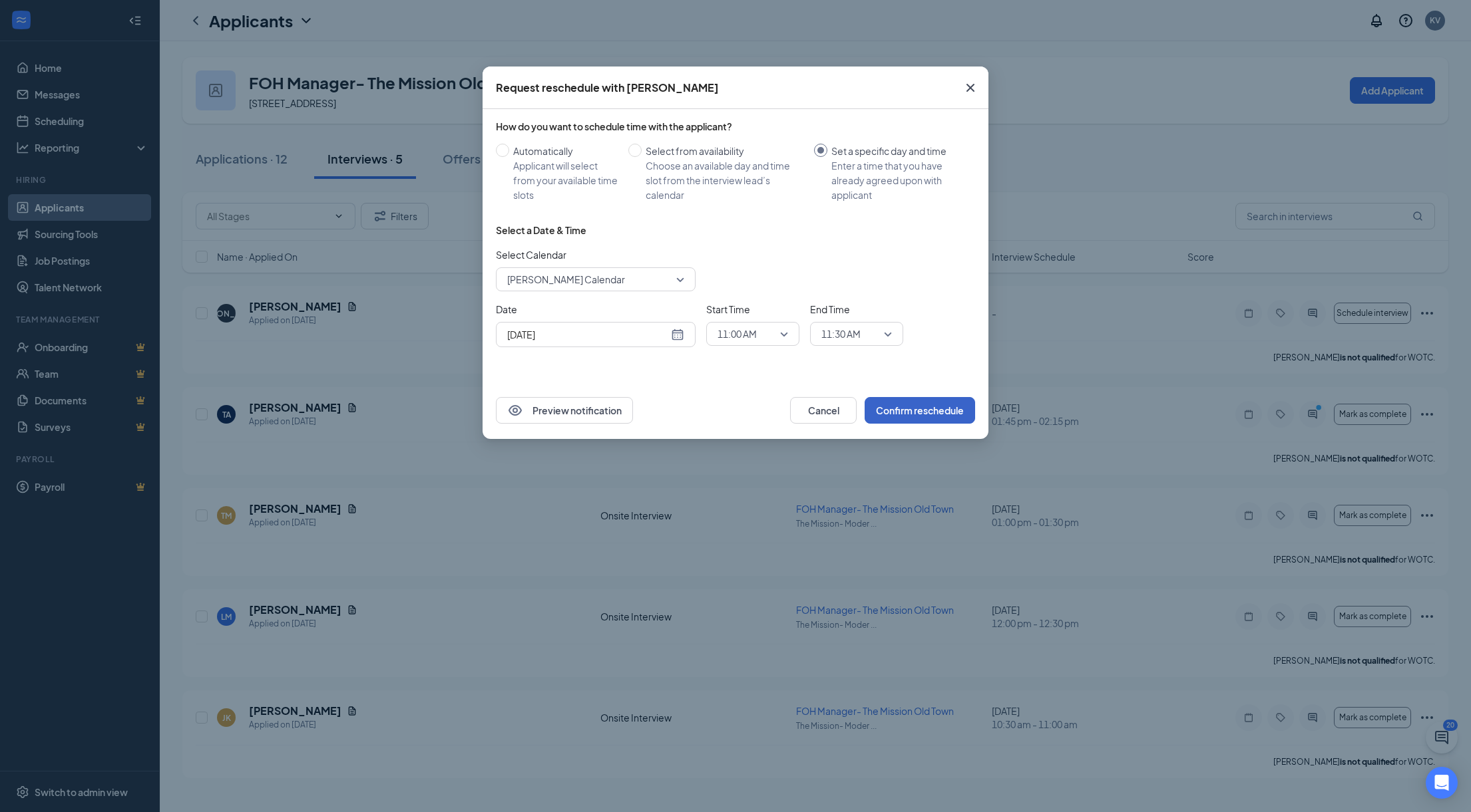
click at [927, 413] on button "Confirm reschedule" at bounding box center [920, 410] width 111 height 26
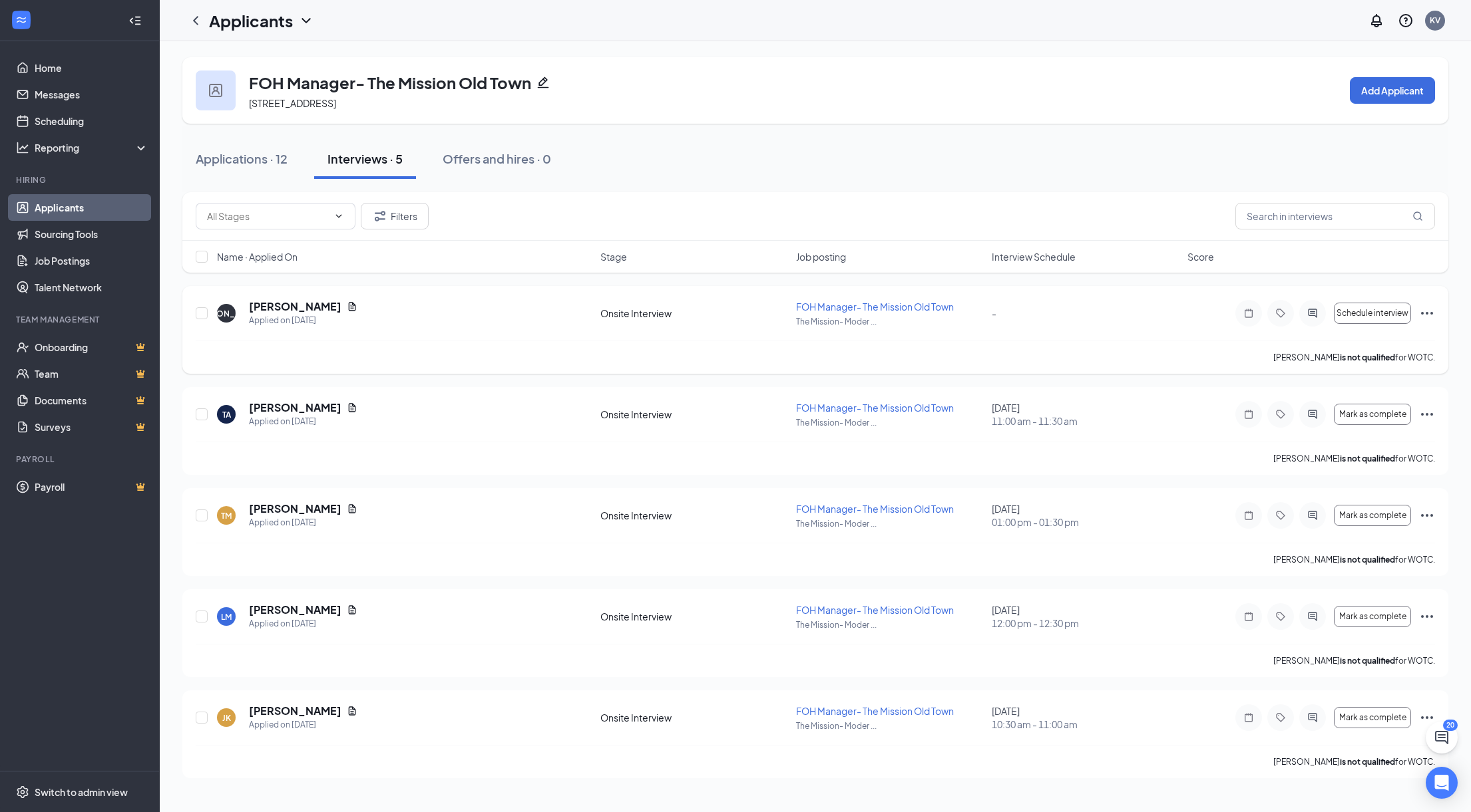
drag, startPoint x: 633, startPoint y: 312, endPoint x: 621, endPoint y: 314, distance: 12.2
click at [633, 312] on div "Onsite Interview" at bounding box center [694, 314] width 187 height 14
click at [1140, 89] on div "FOH Manager- The Mission Old Town [STREET_ADDRESS] Add Applicant" at bounding box center [815, 90] width 1266 height 66
